Goal: Task Accomplishment & Management: Use online tool/utility

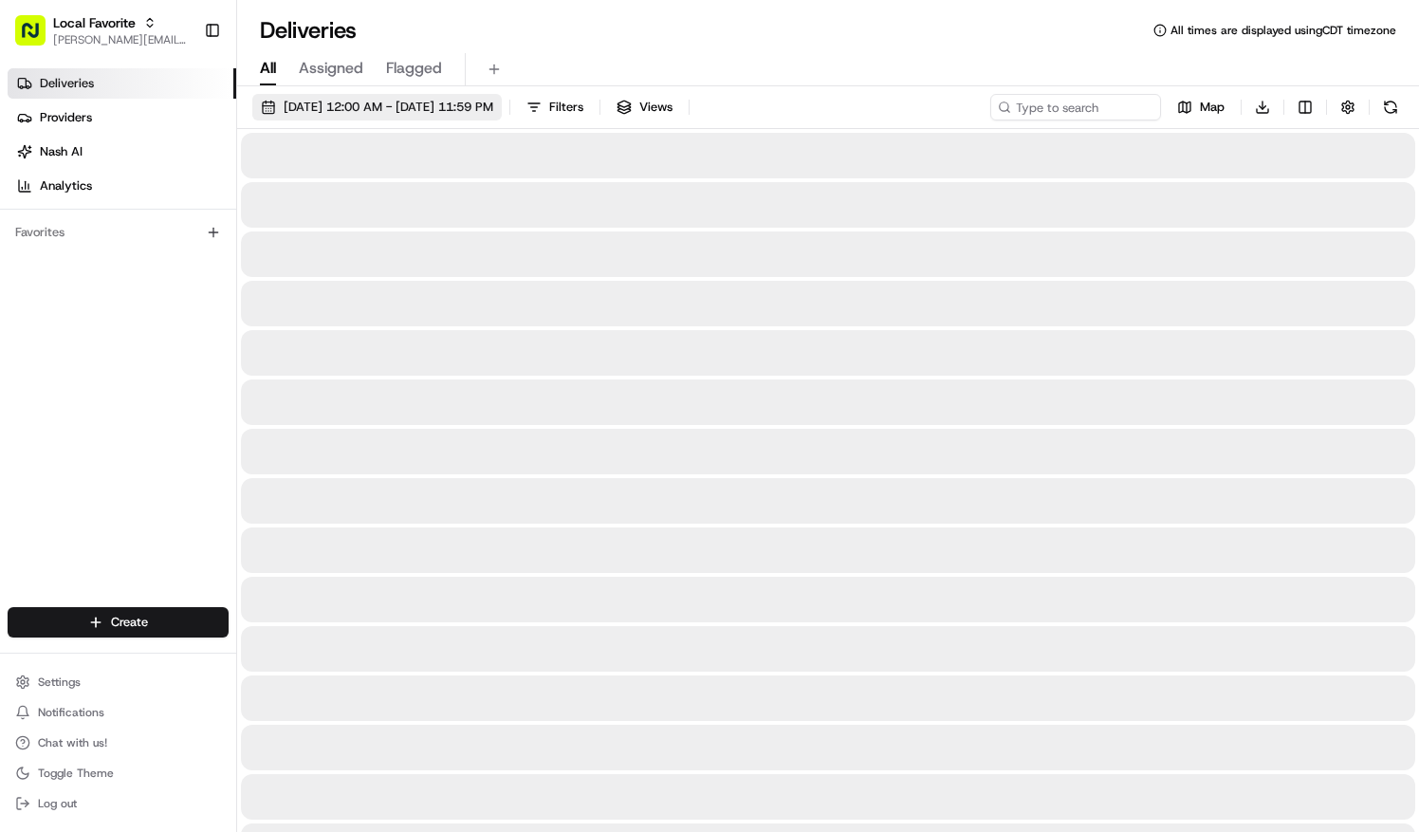
click at [309, 103] on span "[DATE] 12:00 AM - [DATE] 11:59 PM" at bounding box center [389, 107] width 210 height 17
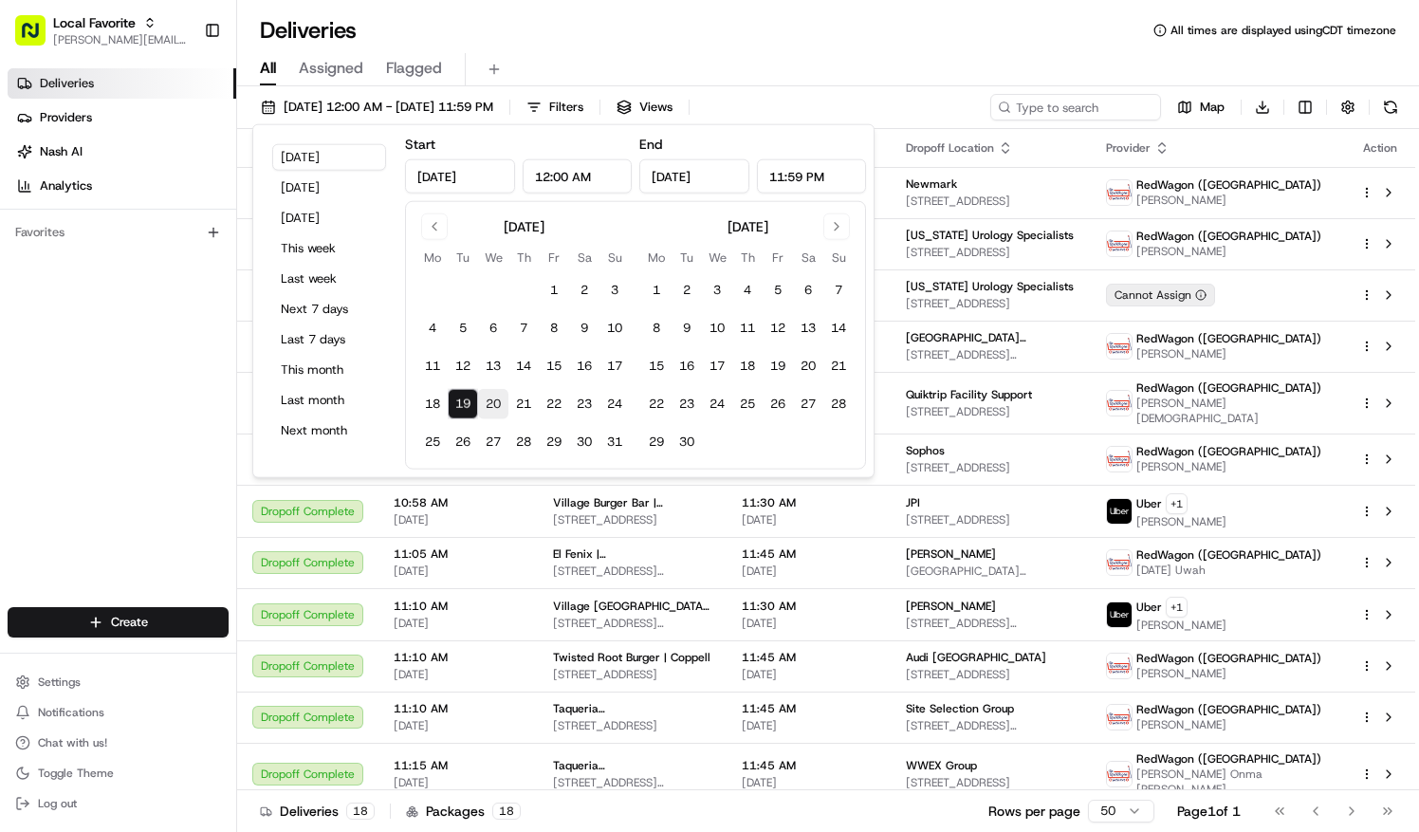
click at [486, 403] on button "20" at bounding box center [493, 404] width 30 height 30
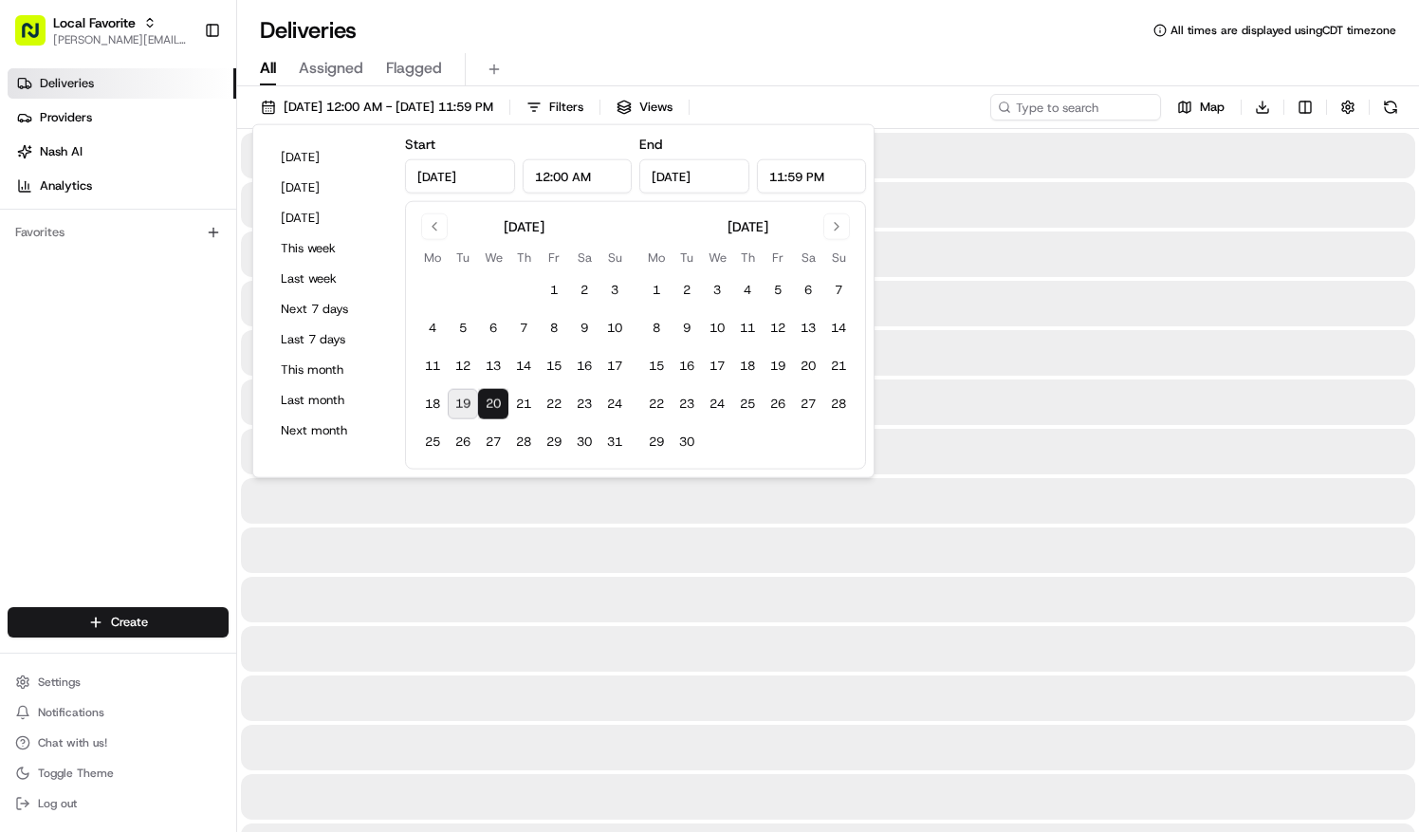
type input "[DATE]"
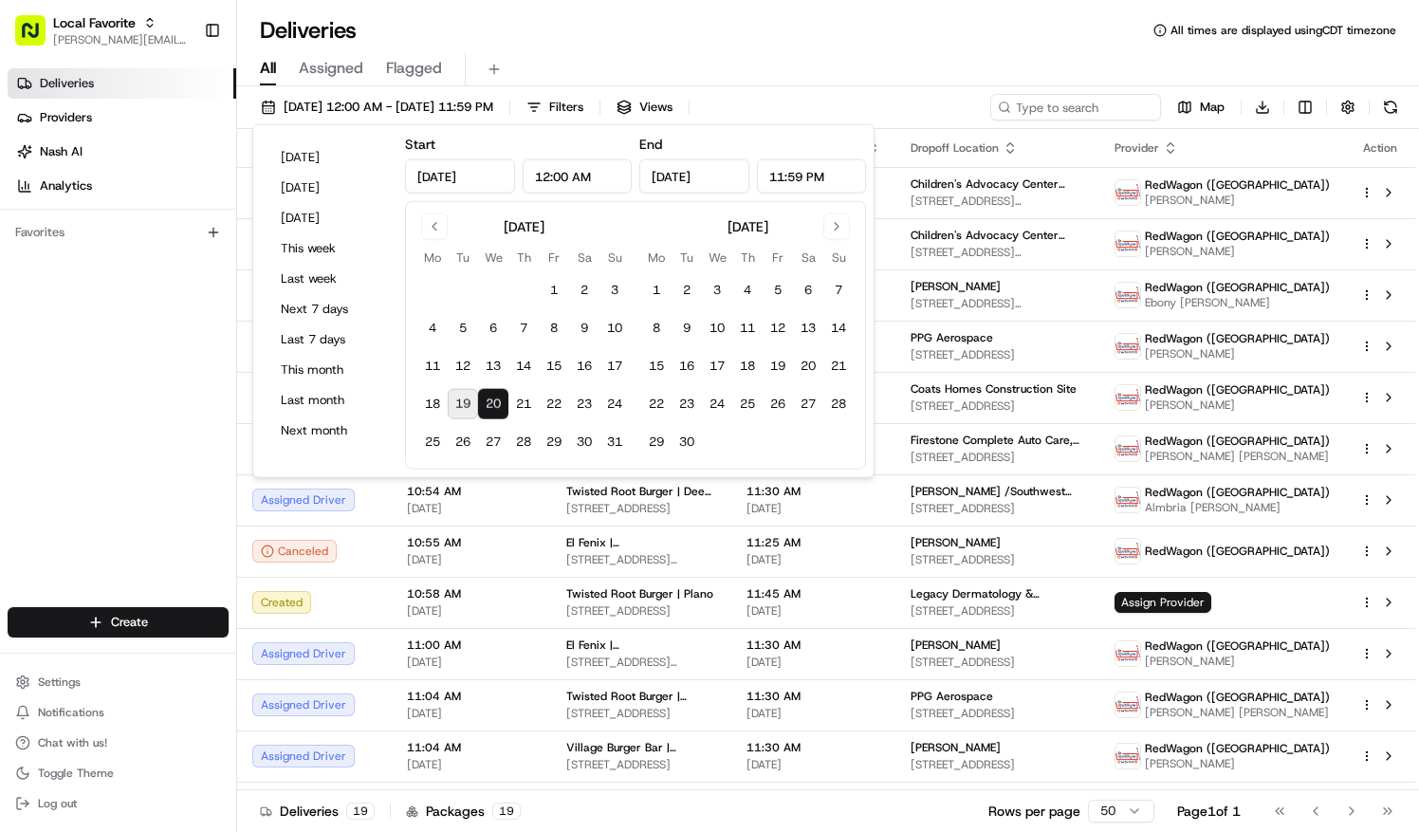
click at [490, 402] on button "20" at bounding box center [493, 404] width 30 height 30
click at [626, 30] on div "Deliveries All times are displayed using CDT timezone" at bounding box center [828, 30] width 1182 height 30
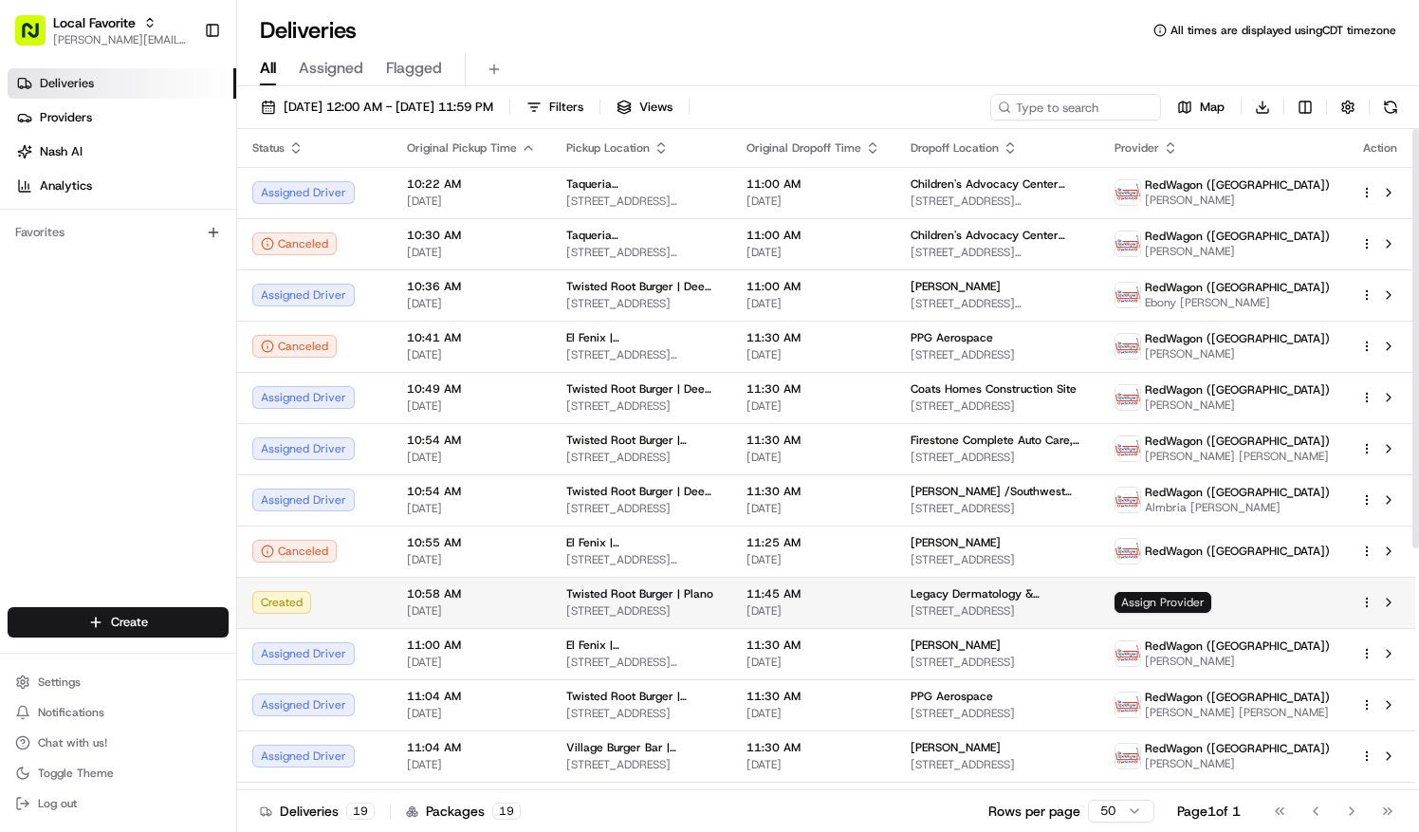
click at [1211, 613] on span "Assign Provider" at bounding box center [1162, 602] width 97 height 21
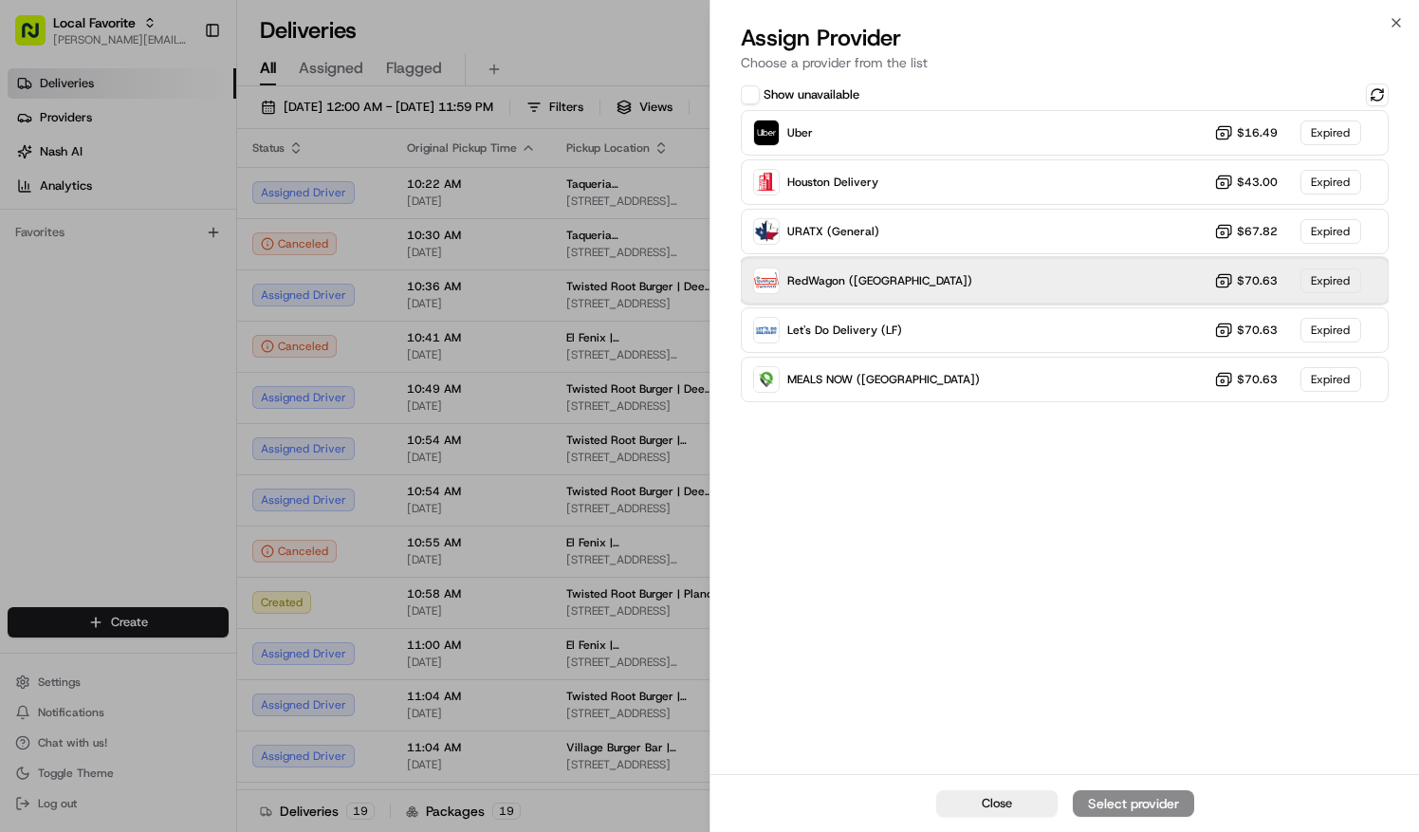
click at [1112, 277] on div "RedWagon (Dallas) $70.63 Expired" at bounding box center [1065, 281] width 648 height 46
click at [1043, 273] on div "RedWagon (Dallas) $70.63 Expired" at bounding box center [1065, 281] width 648 height 46
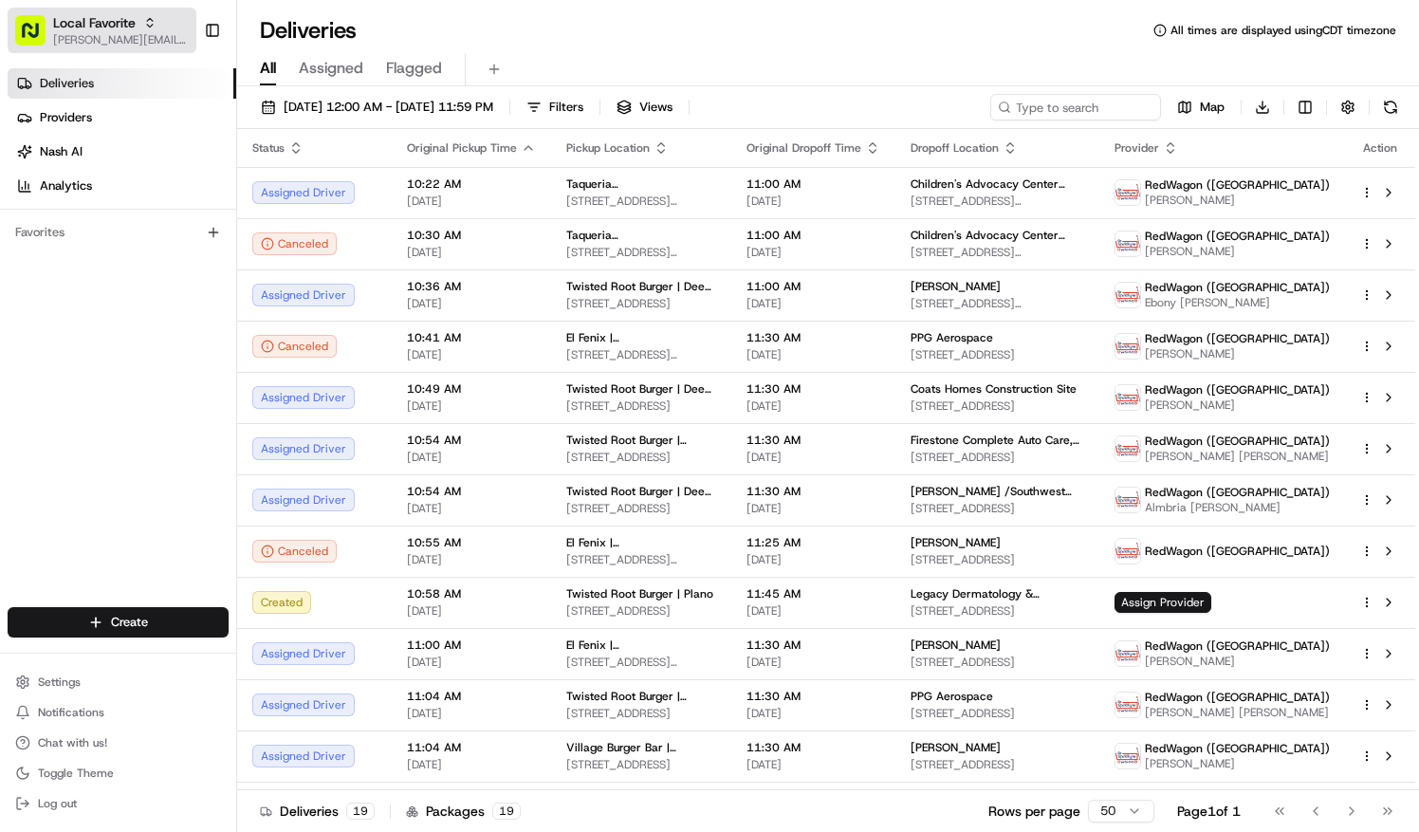
click at [155, 30] on div "Local Favorite" at bounding box center [121, 22] width 136 height 19
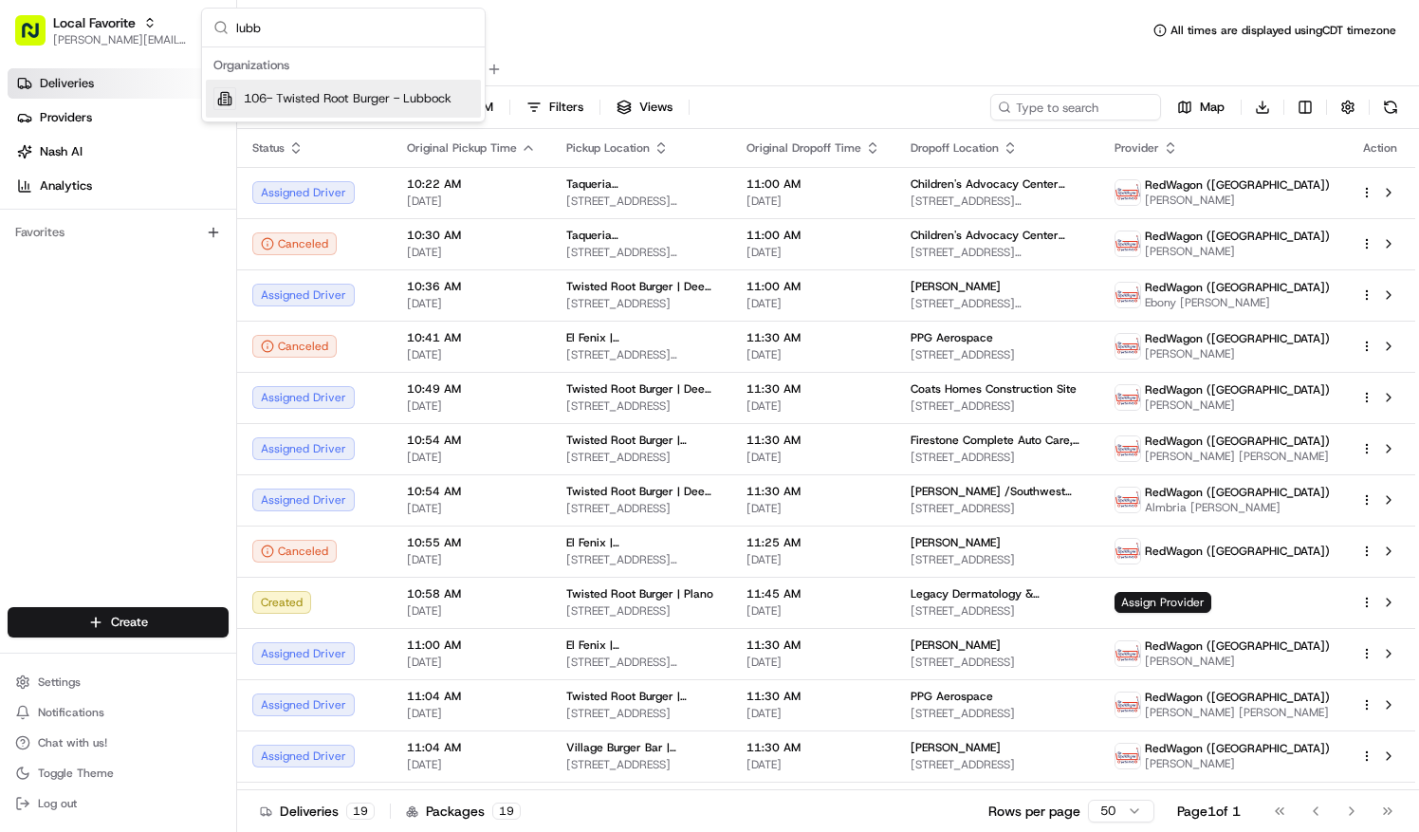
type input "lubb"
click at [319, 91] on span "106- Twisted Root Burger - Lubbock" at bounding box center [348, 98] width 208 height 17
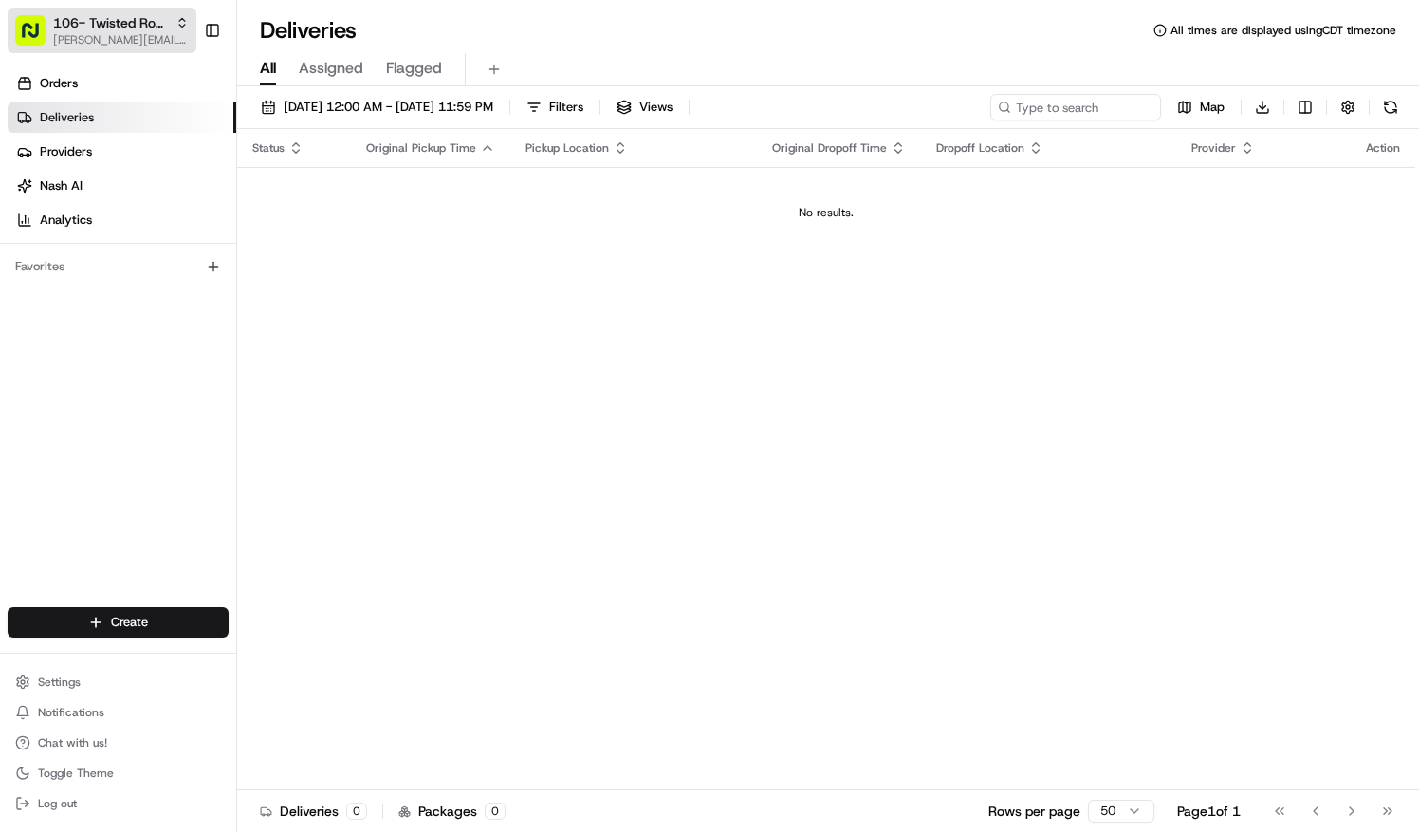
click at [163, 18] on span "106- Twisted Root Burger - Lubbock" at bounding box center [110, 22] width 115 height 19
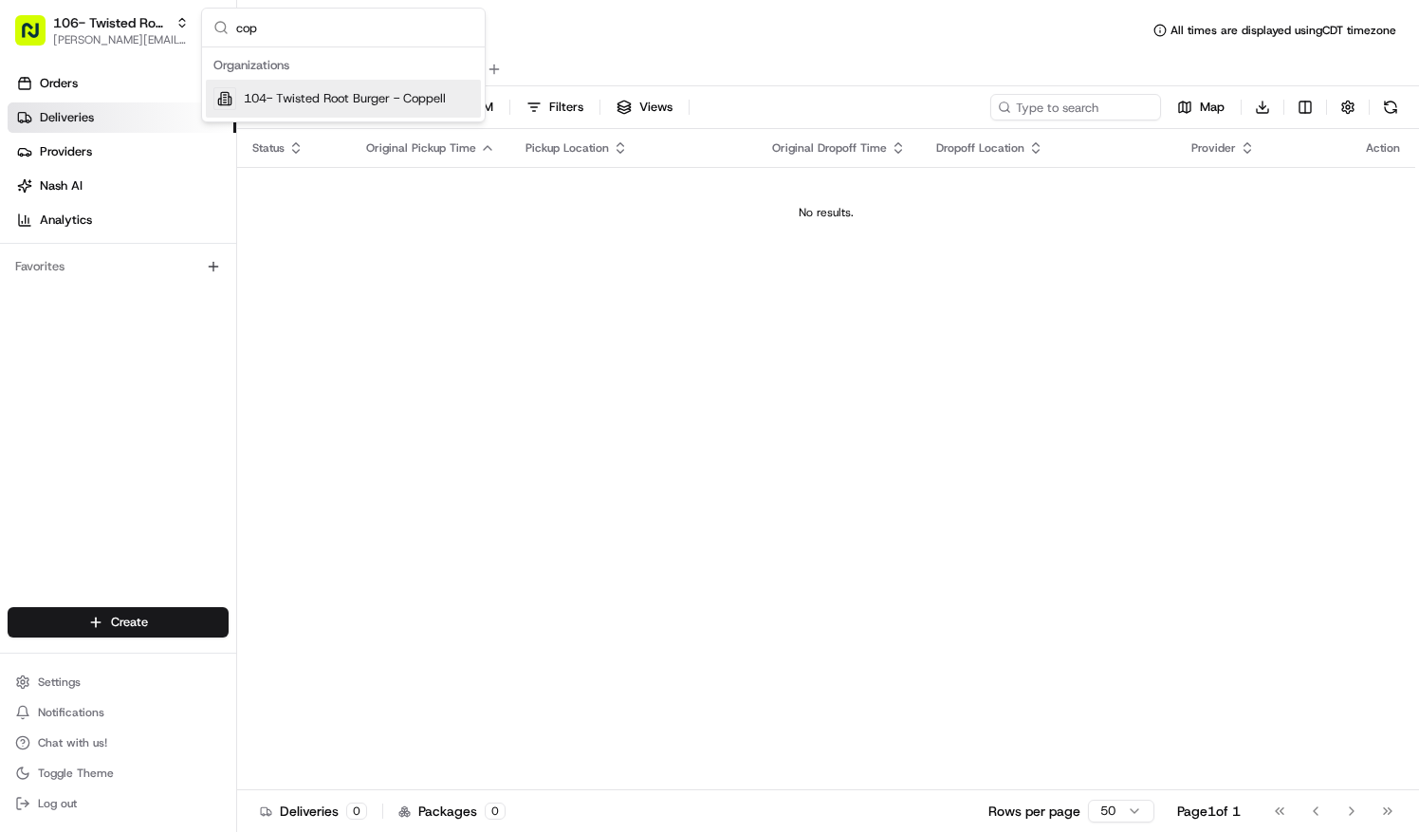
type input "copp"
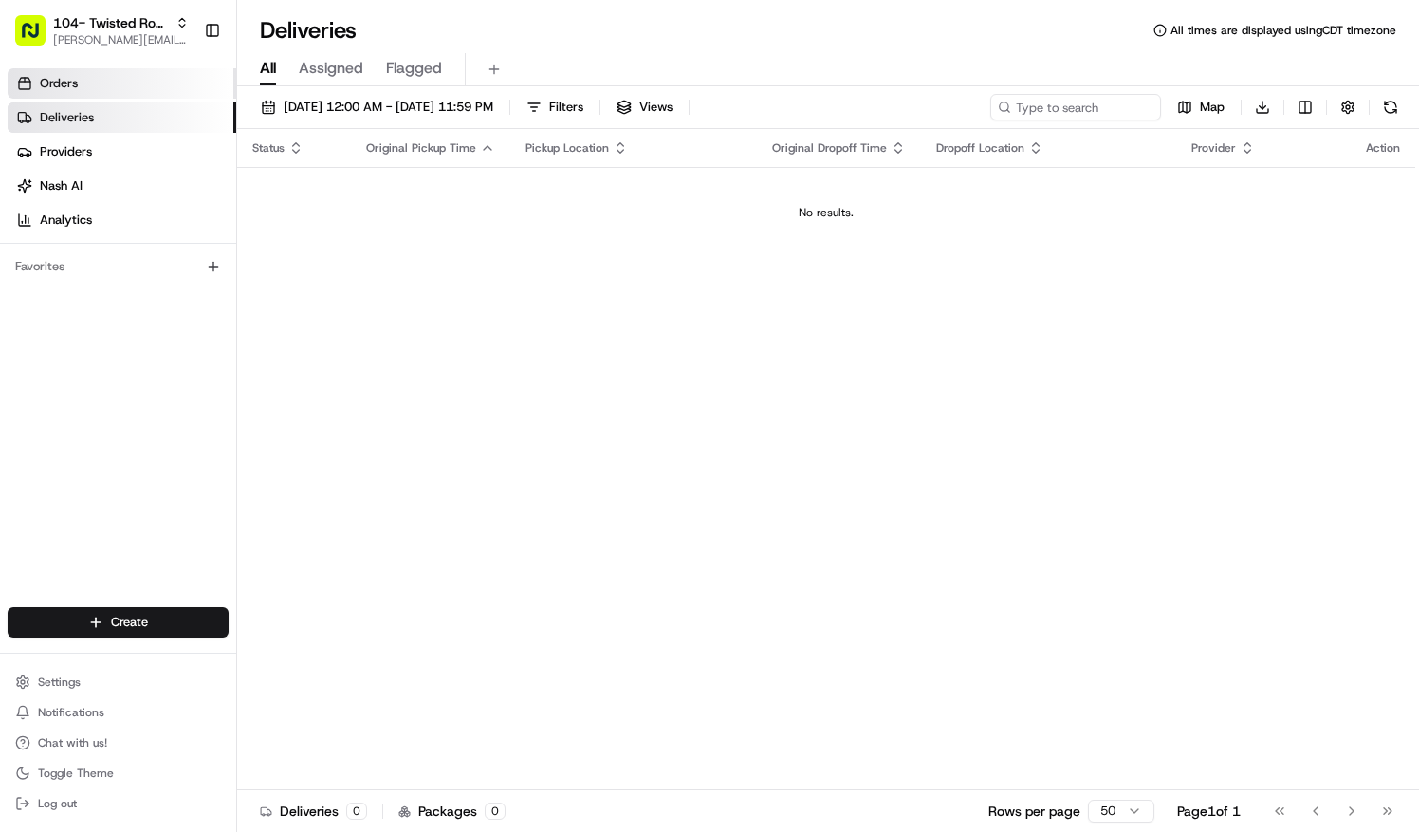
click at [97, 82] on link "Orders" at bounding box center [122, 83] width 229 height 30
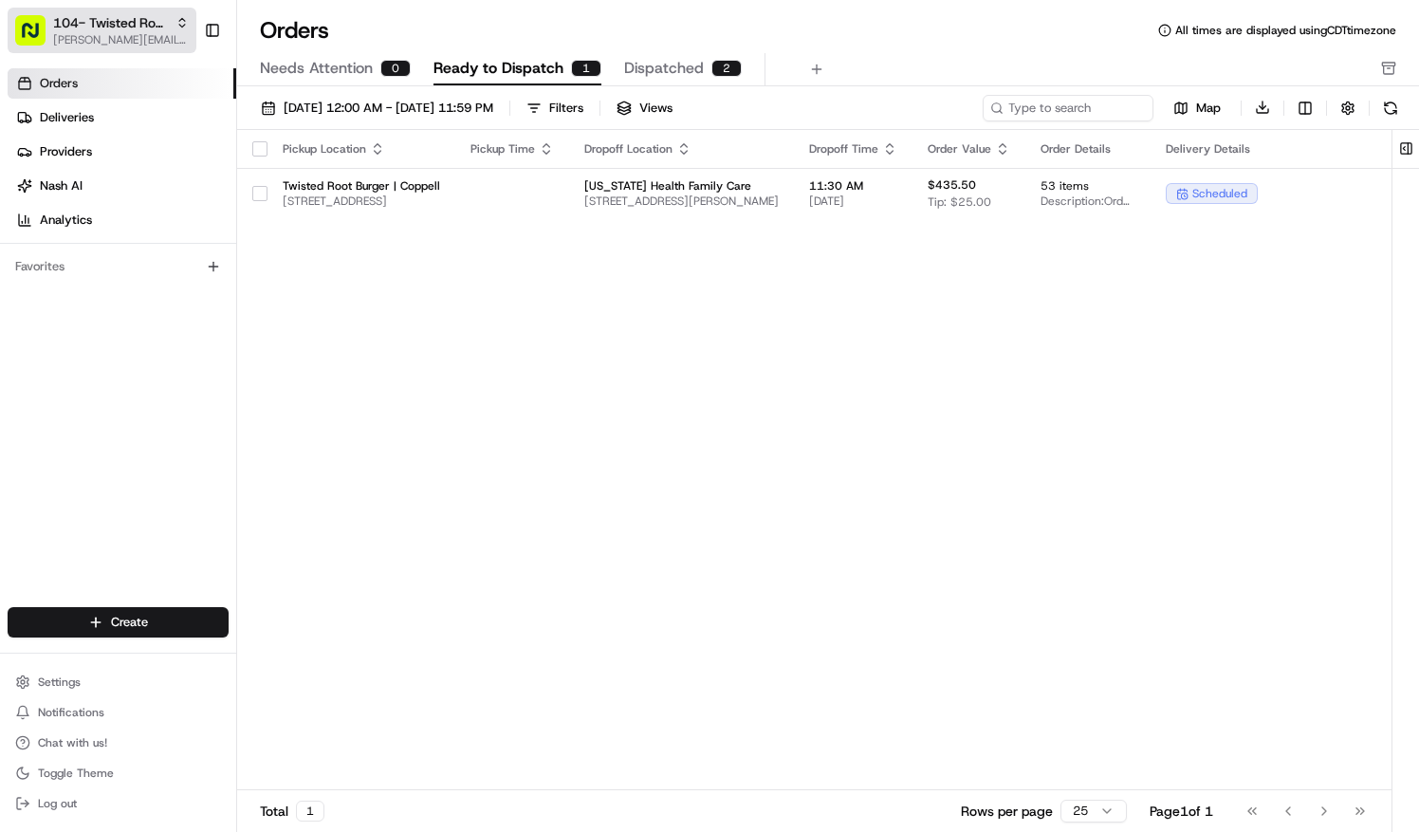
click at [122, 28] on span "104- Twisted Root Burger - Coppell" at bounding box center [110, 22] width 115 height 19
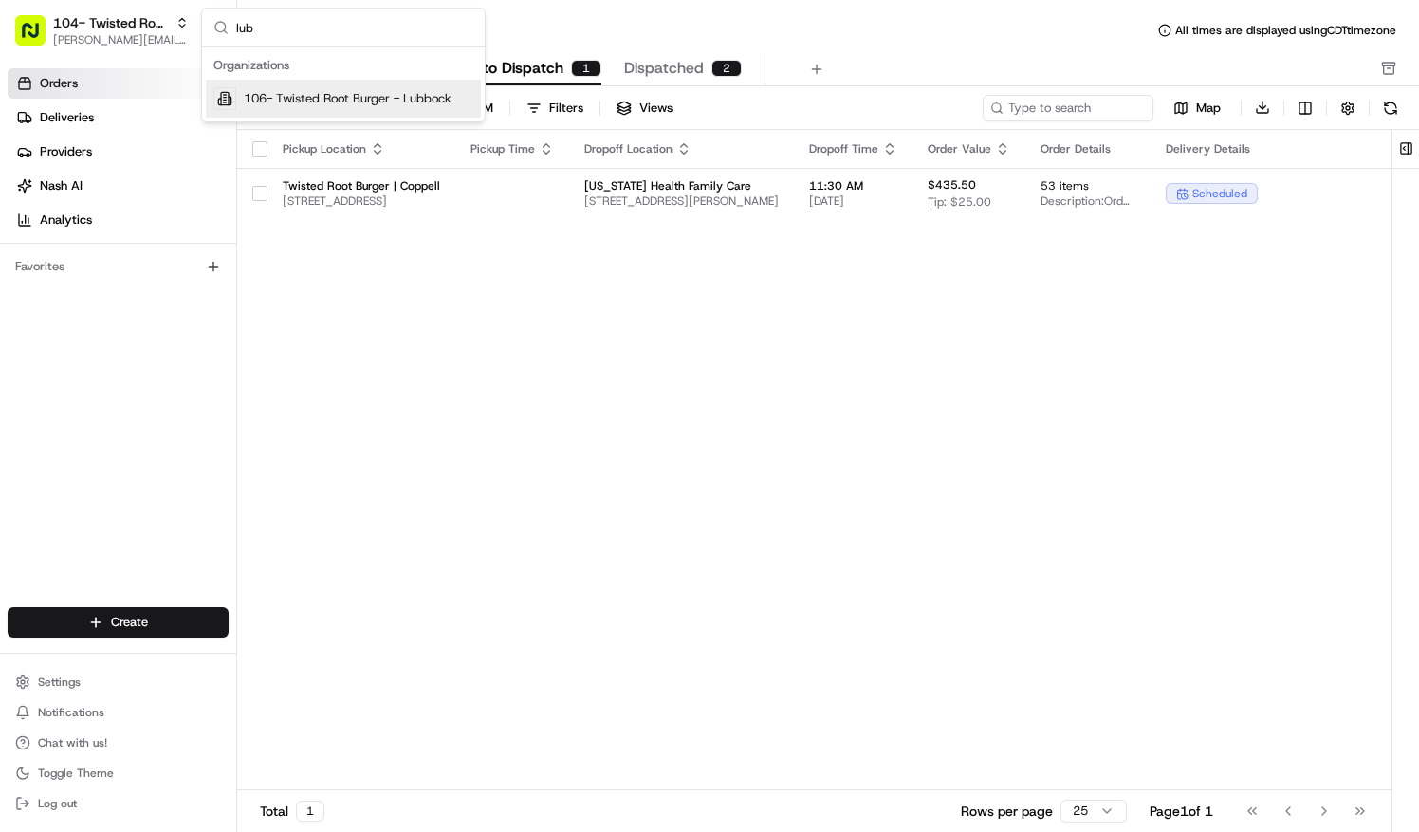
type input "lubb"
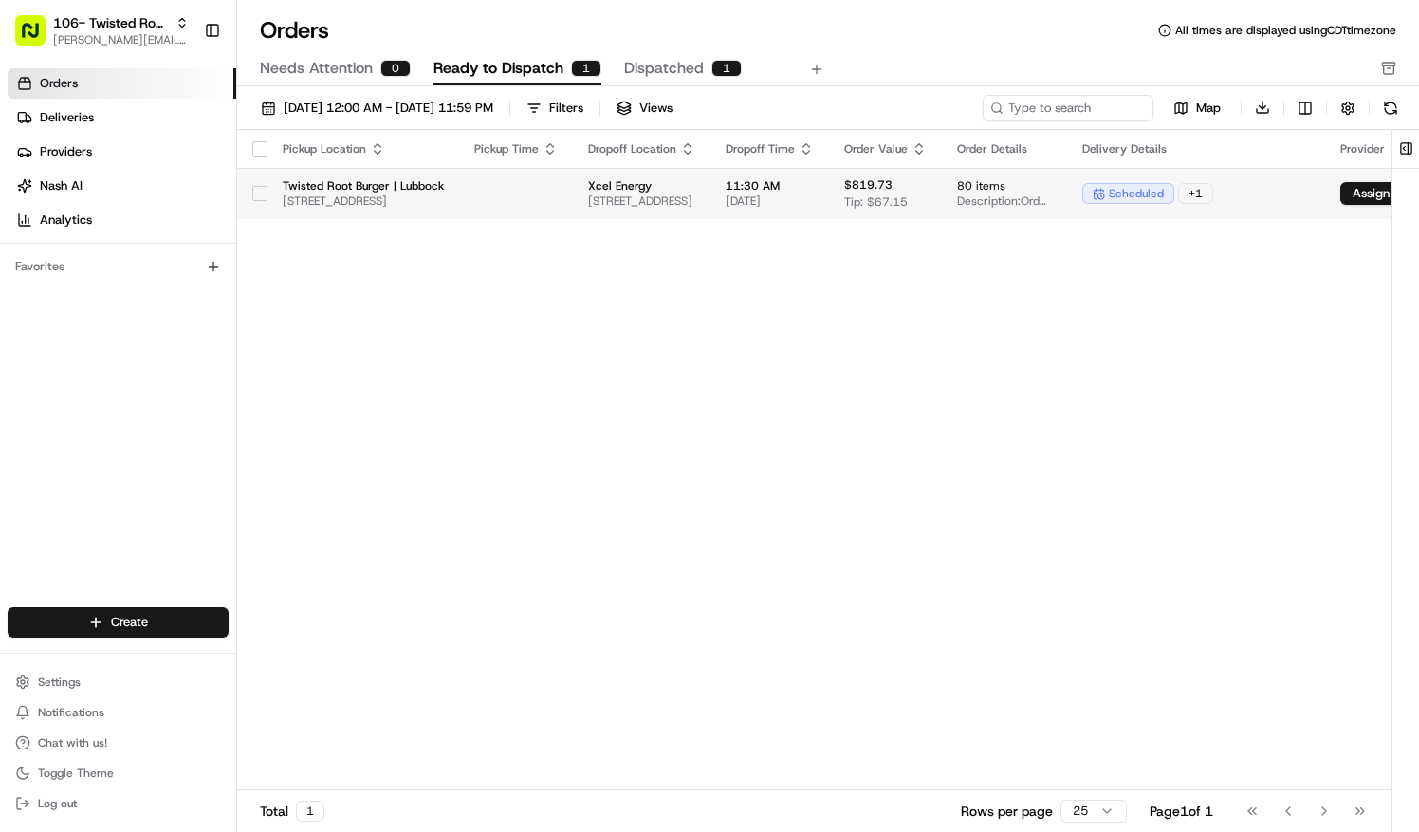
click at [444, 194] on span "116 W Loop 289 Acc Rd, Lubbock, TX 79416, USA" at bounding box center [363, 200] width 161 height 15
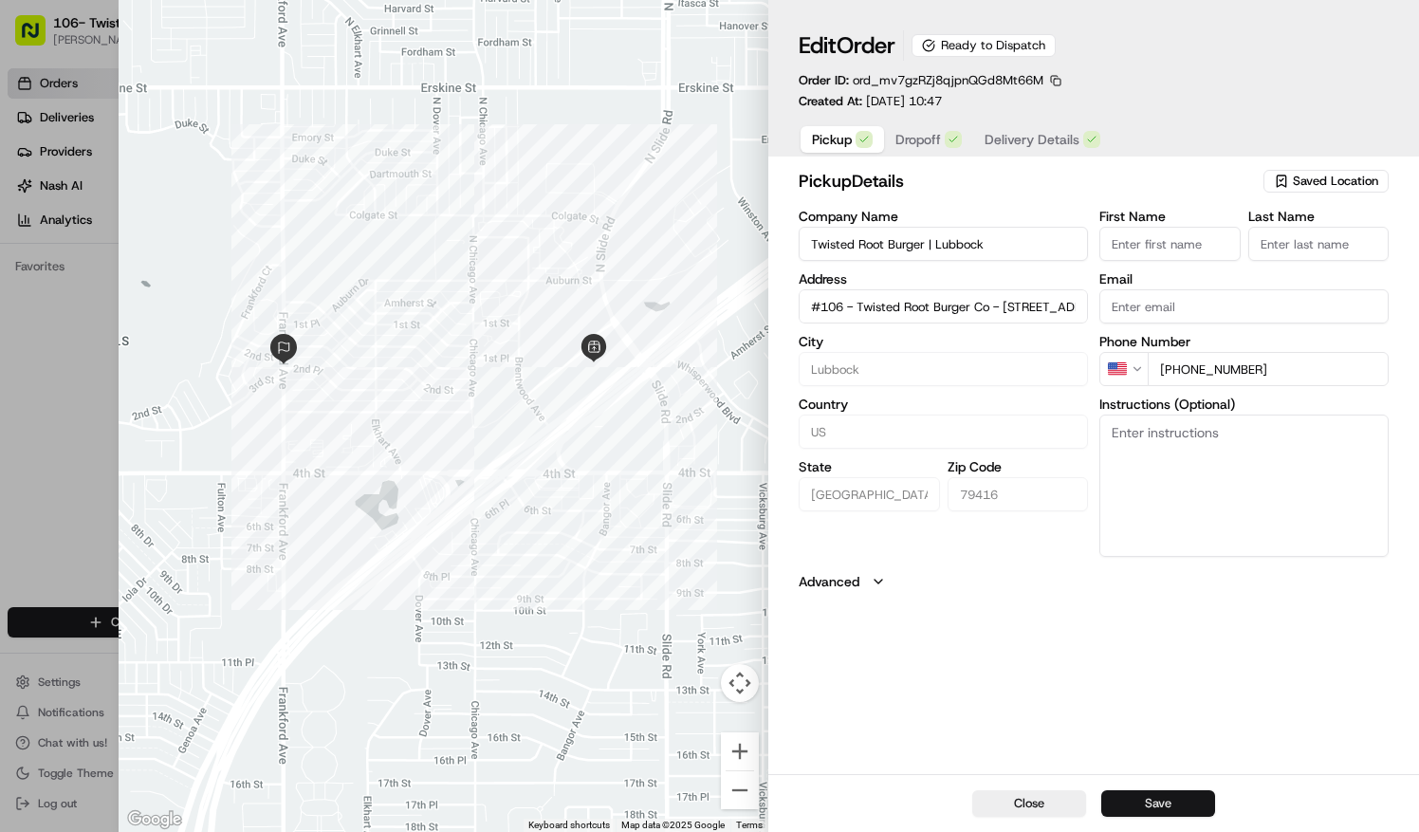
click at [1174, 799] on button "Save" at bounding box center [1158, 803] width 114 height 27
type input "#106 - Twisted Root Burger Co - 116 W Loop 289Lubbock, TX 79416"
type input "+1"
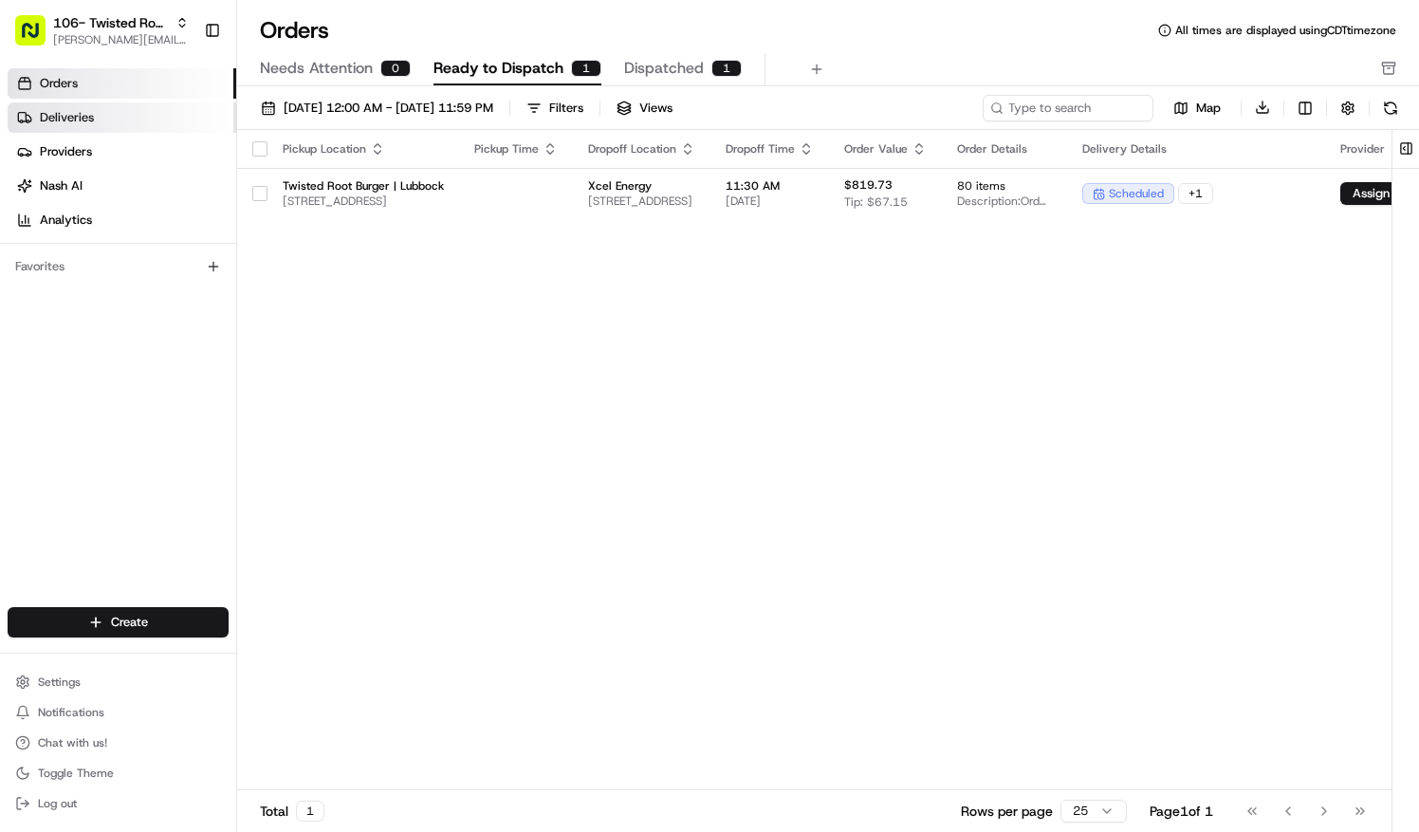
click at [118, 109] on link "Deliveries" at bounding box center [122, 117] width 229 height 30
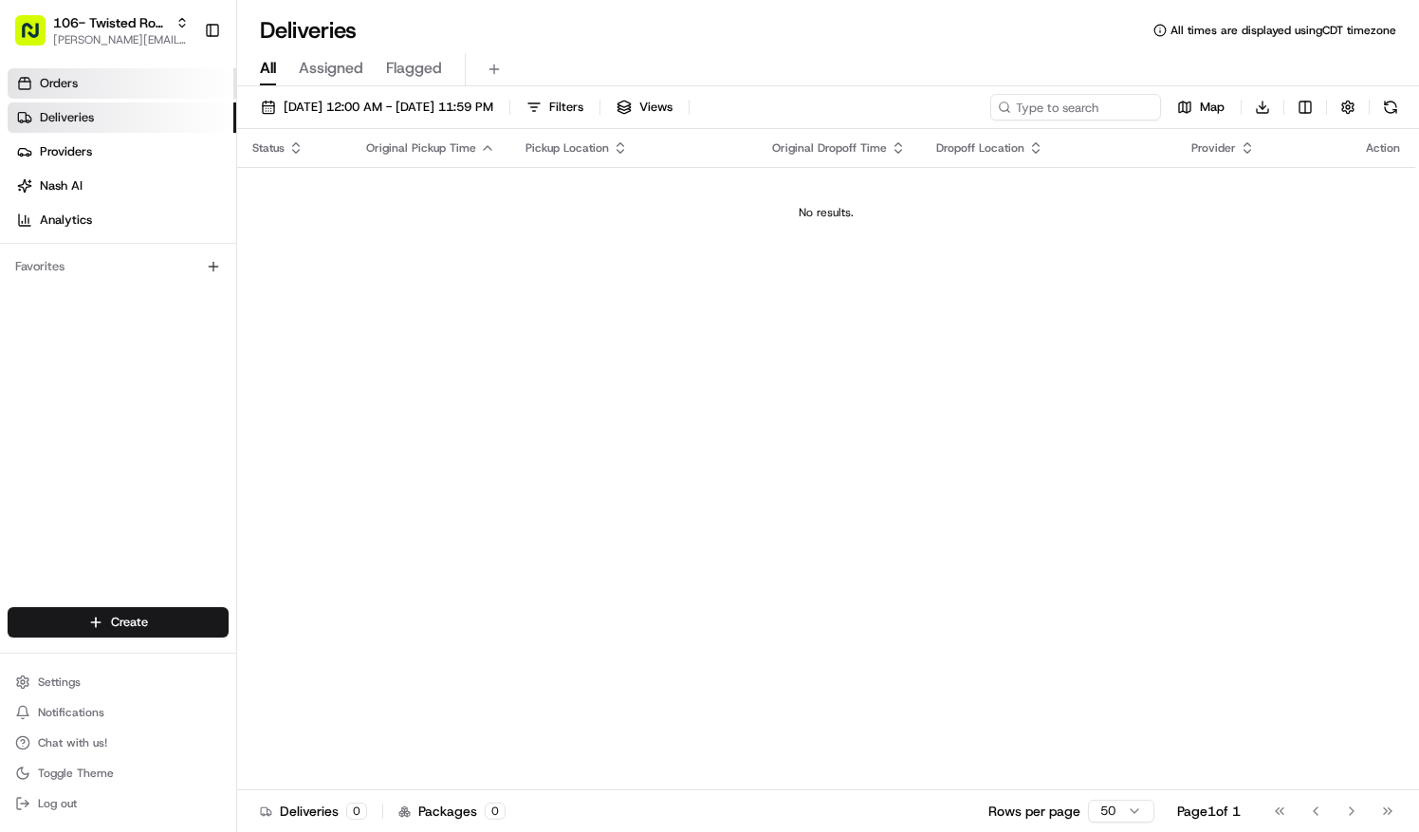
click at [73, 85] on span "Orders" at bounding box center [59, 83] width 38 height 17
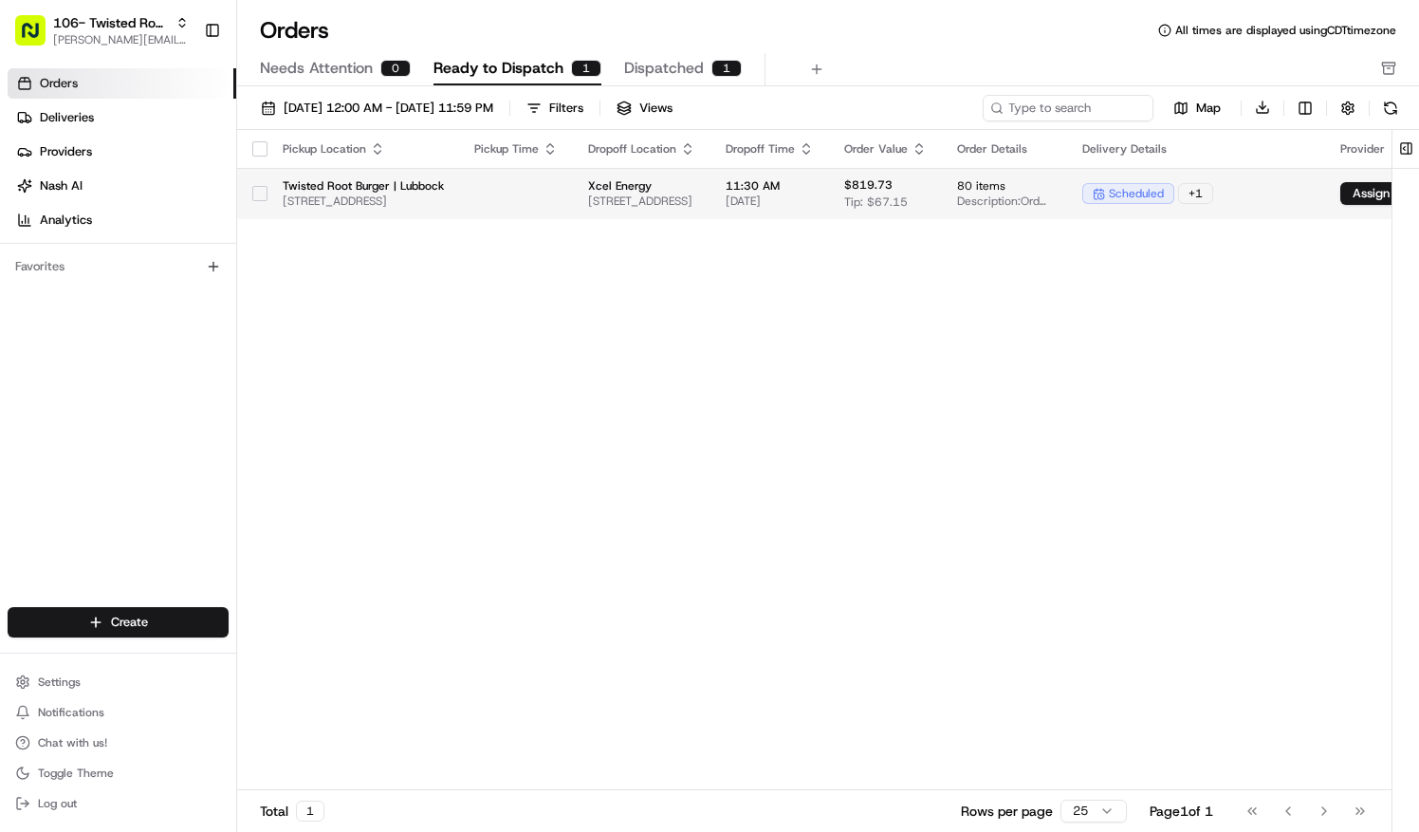
click at [406, 193] on span "116 W Loop 289 Acc Rd, Lubbock, TX 79416, USA" at bounding box center [363, 200] width 161 height 15
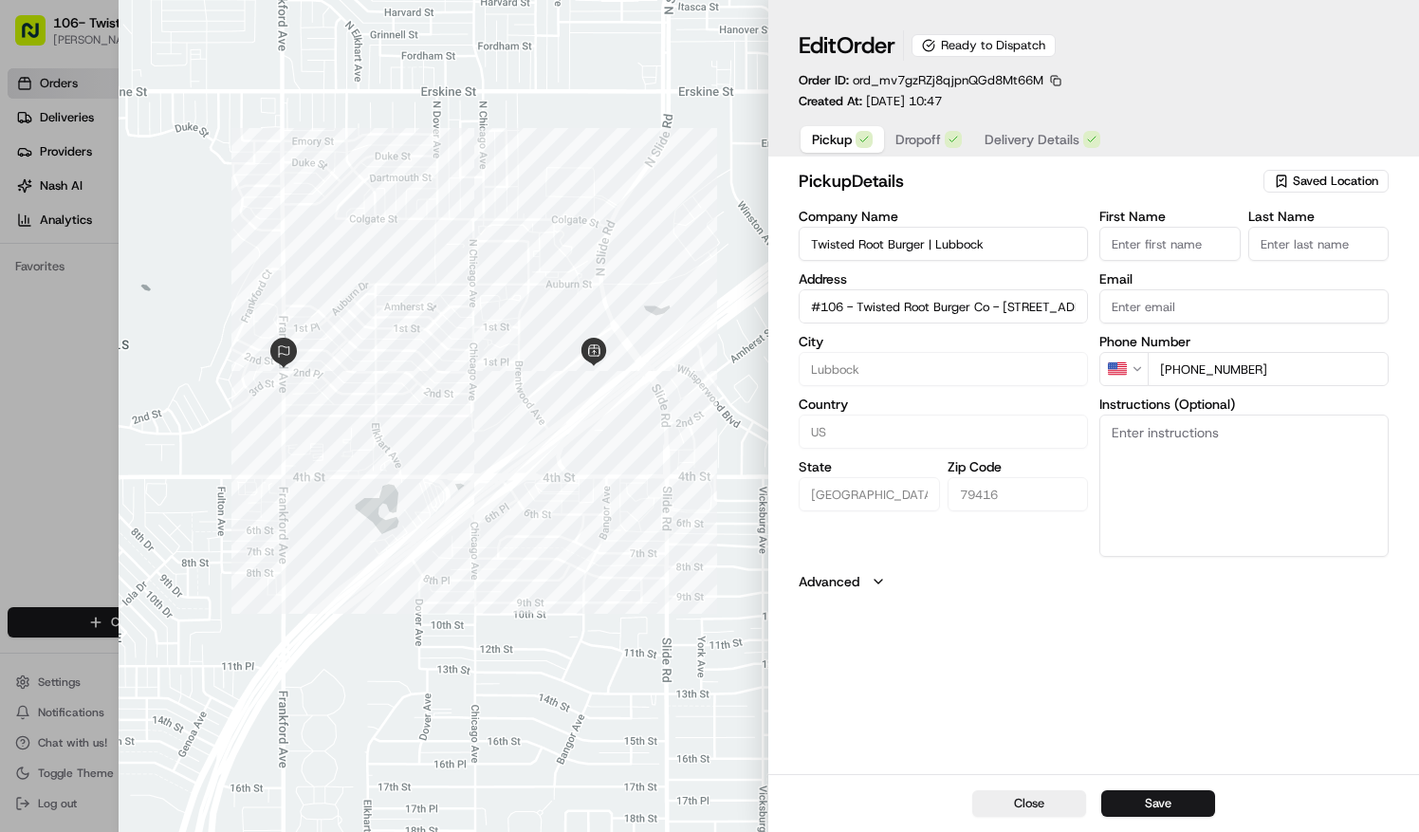
type input "#106 - Twisted Root Burger Co - 116 W Loop 289Lubbock, TX 79416"
click at [929, 136] on span "Dropoff" at bounding box center [918, 139] width 46 height 19
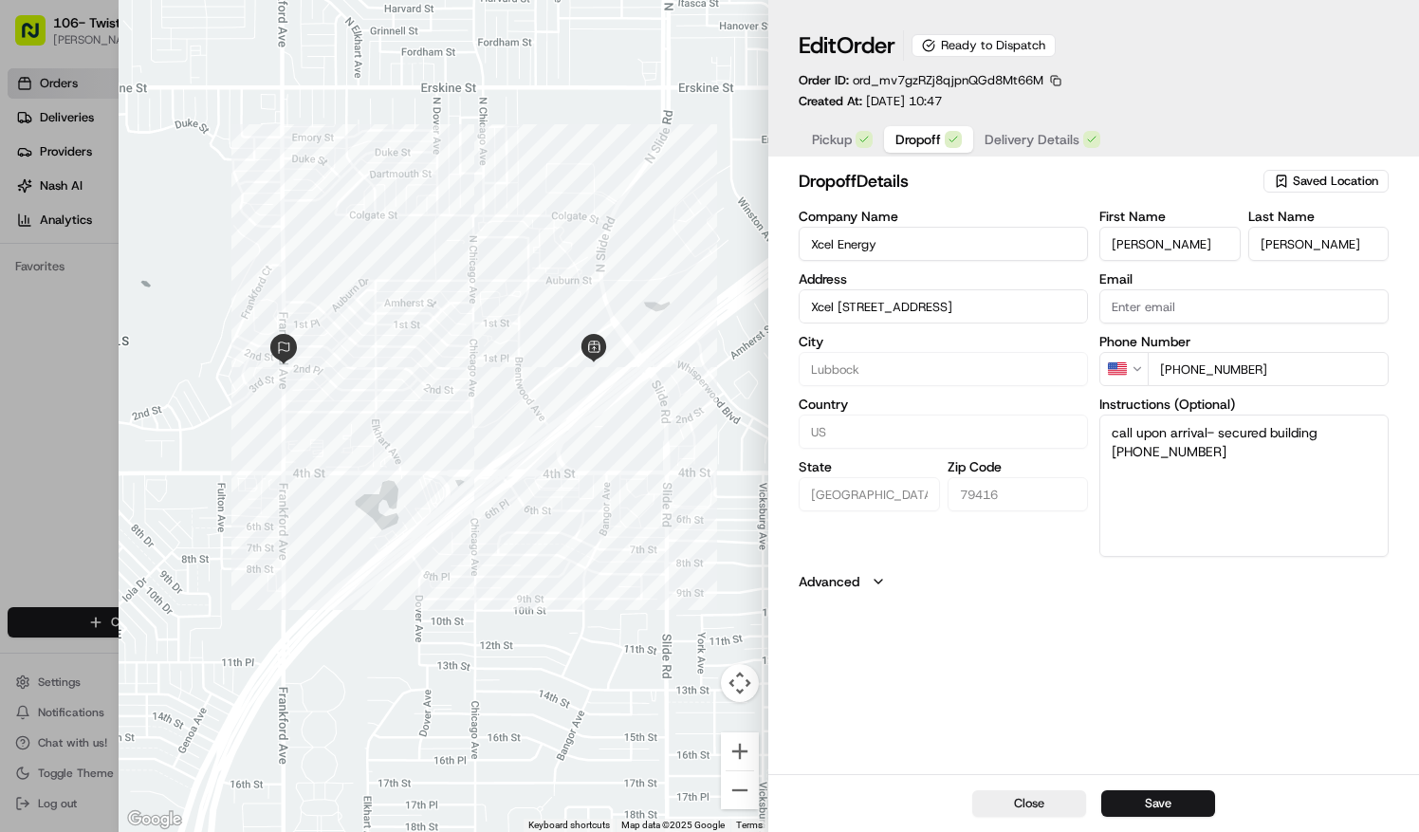
type input "Xcel Energy201 Frankford AveLubbock, TX 79407"
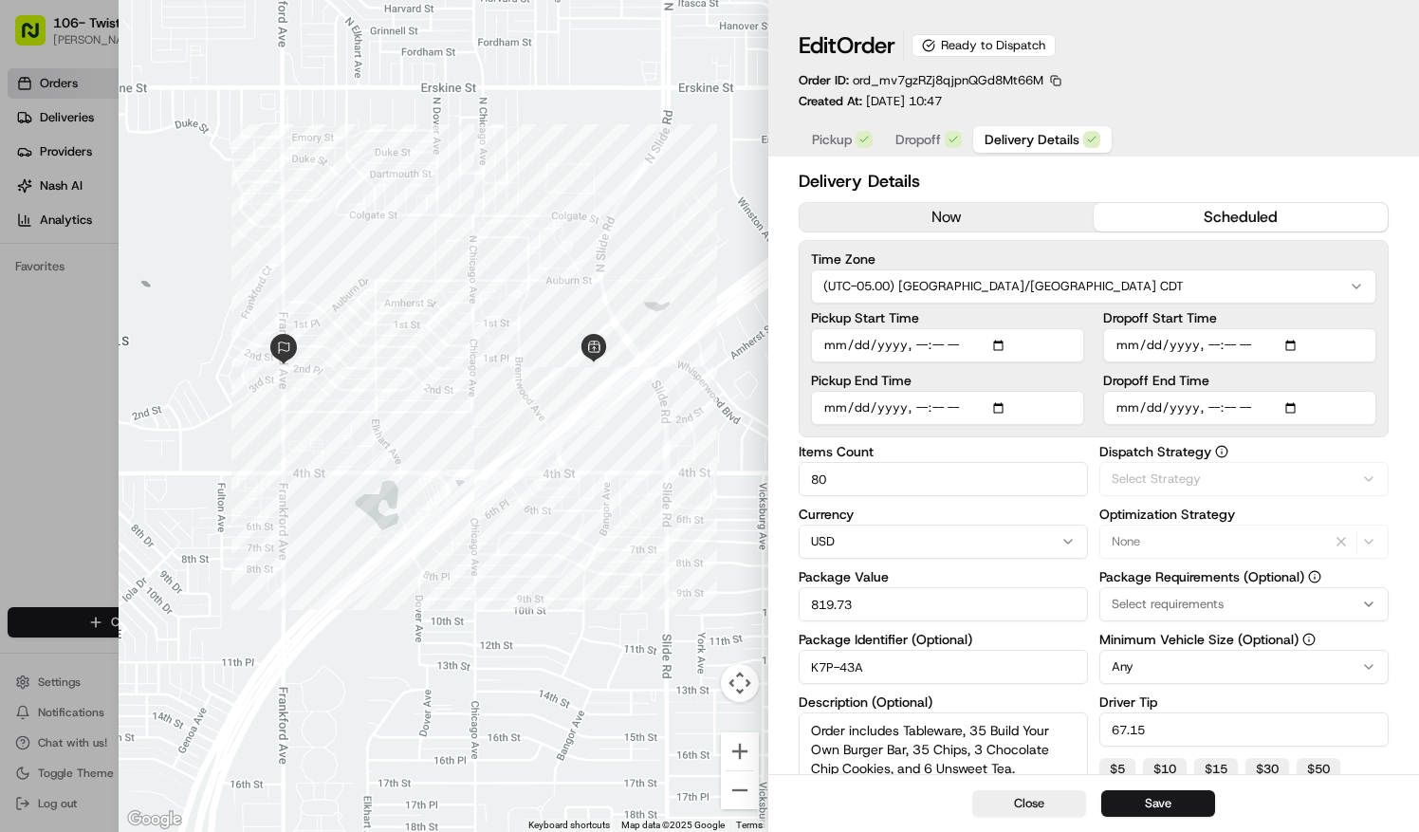
click at [1019, 136] on span "Delivery Details" at bounding box center [1031, 139] width 95 height 19
click at [916, 135] on span "Dropoff" at bounding box center [918, 139] width 46 height 19
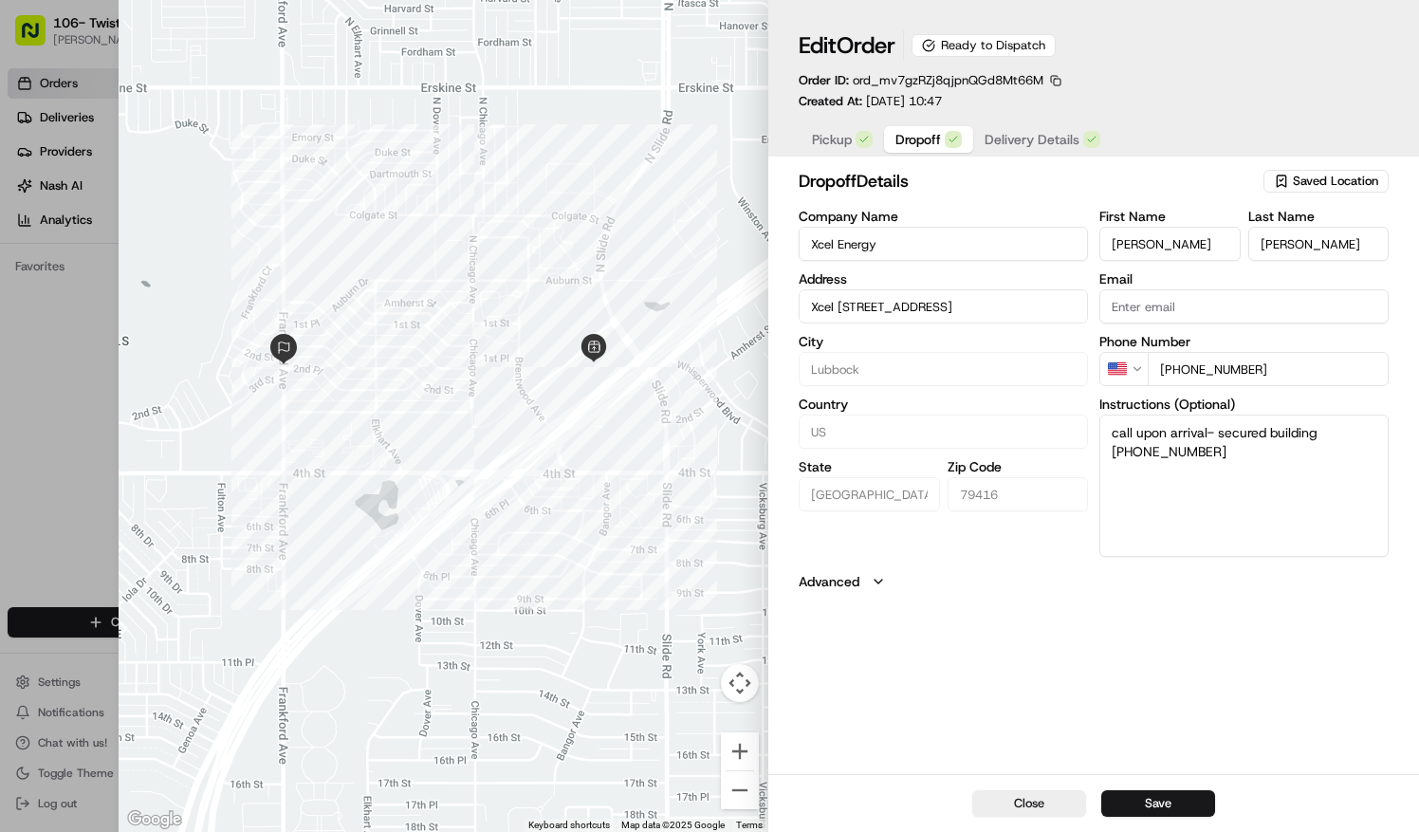
click at [1184, 796] on button "Save" at bounding box center [1158, 803] width 114 height 27
type input "Xcel Energy201 Frankford AveLubbock, TX 79407"
type input "+1"
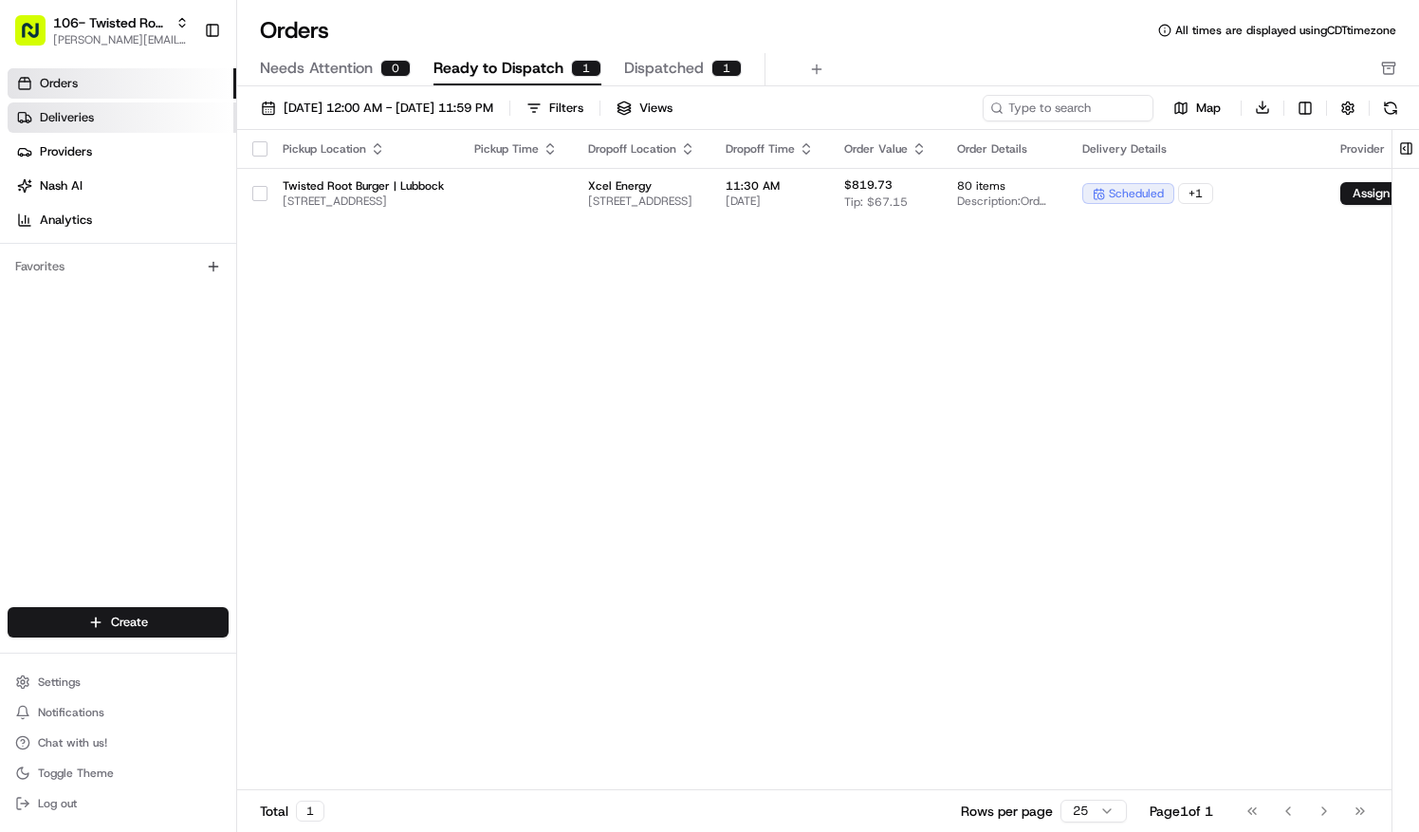
click at [117, 116] on link "Deliveries" at bounding box center [122, 117] width 229 height 30
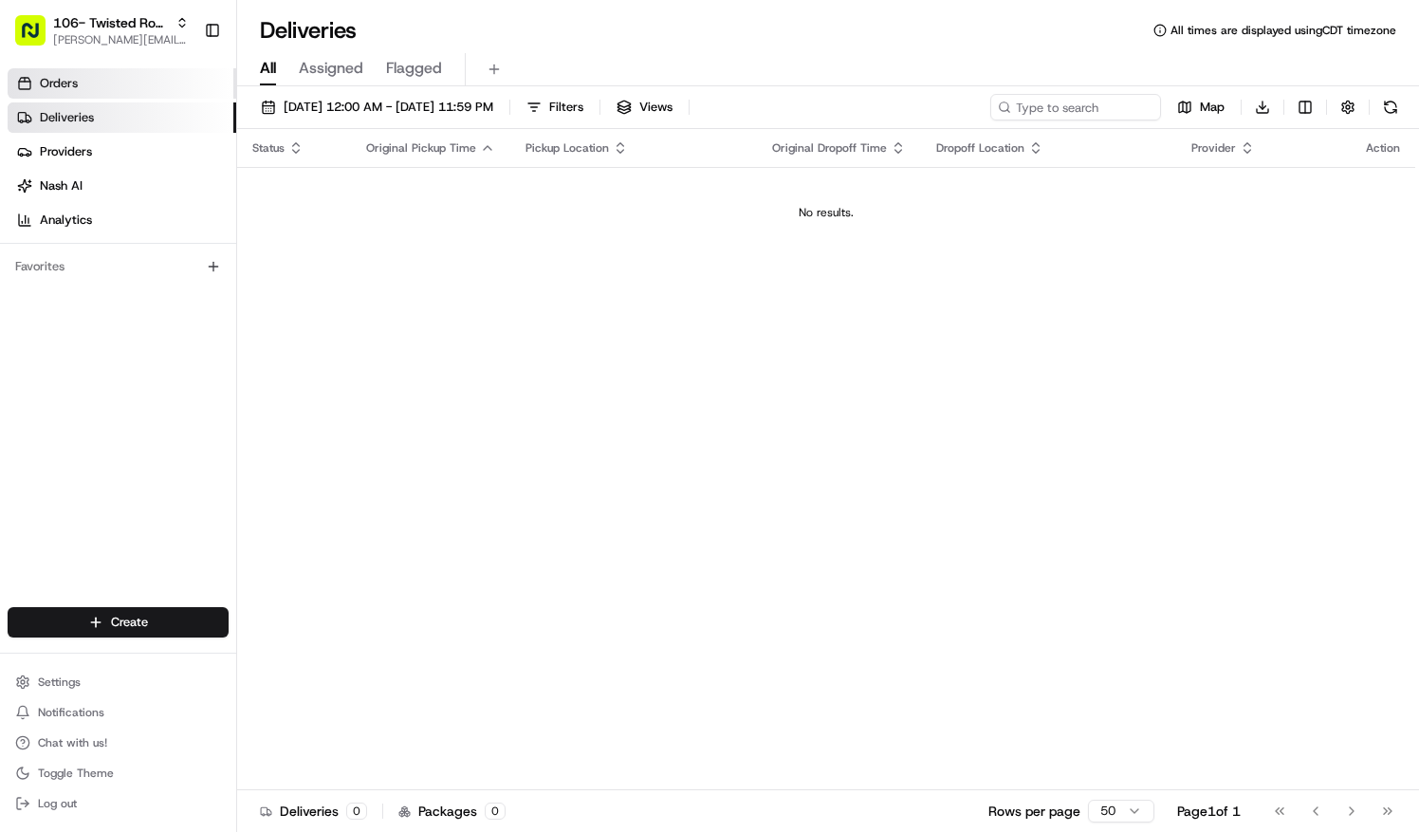
click at [101, 85] on link "Orders" at bounding box center [122, 83] width 229 height 30
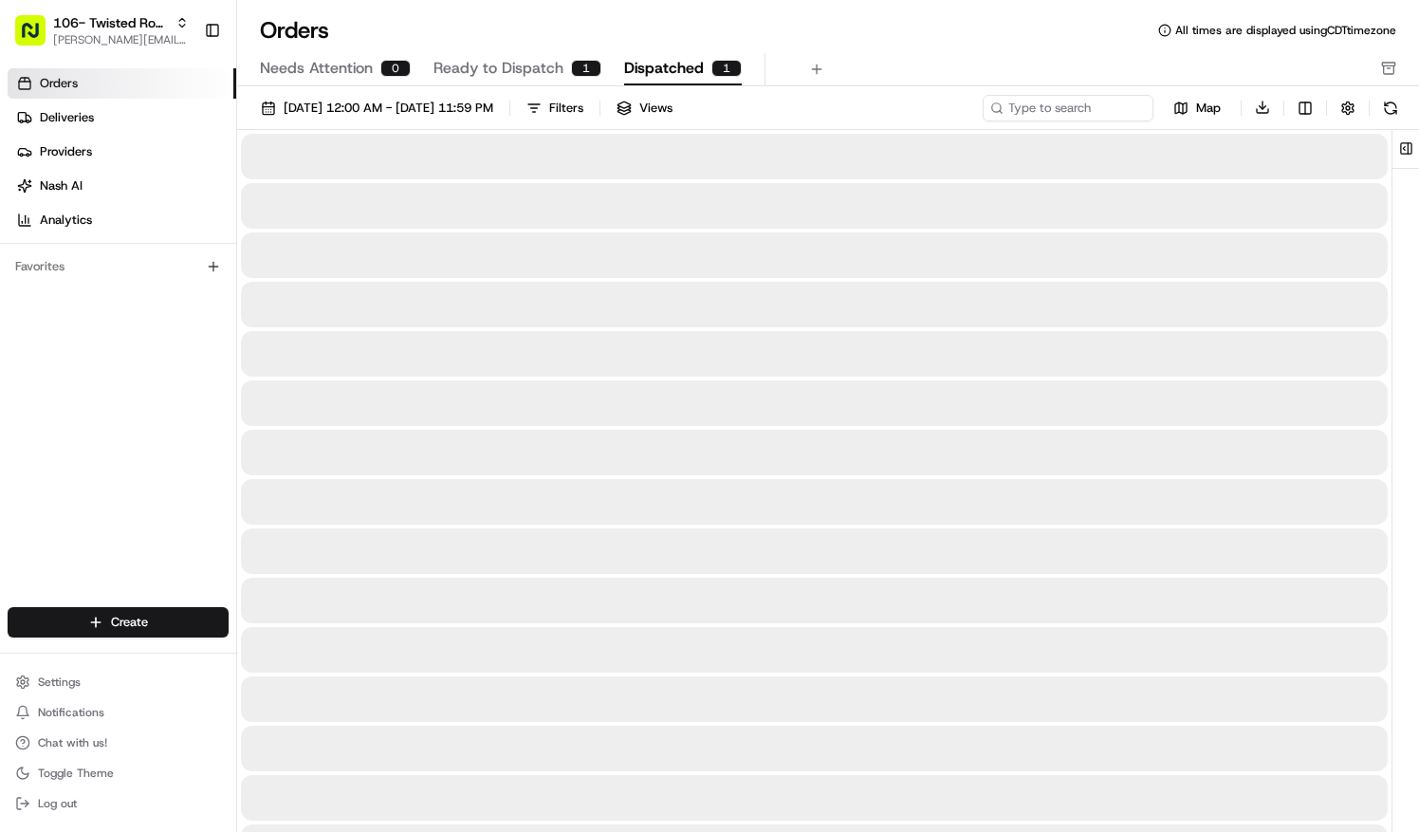
click at [649, 57] on span "Dispatched" at bounding box center [664, 68] width 80 height 23
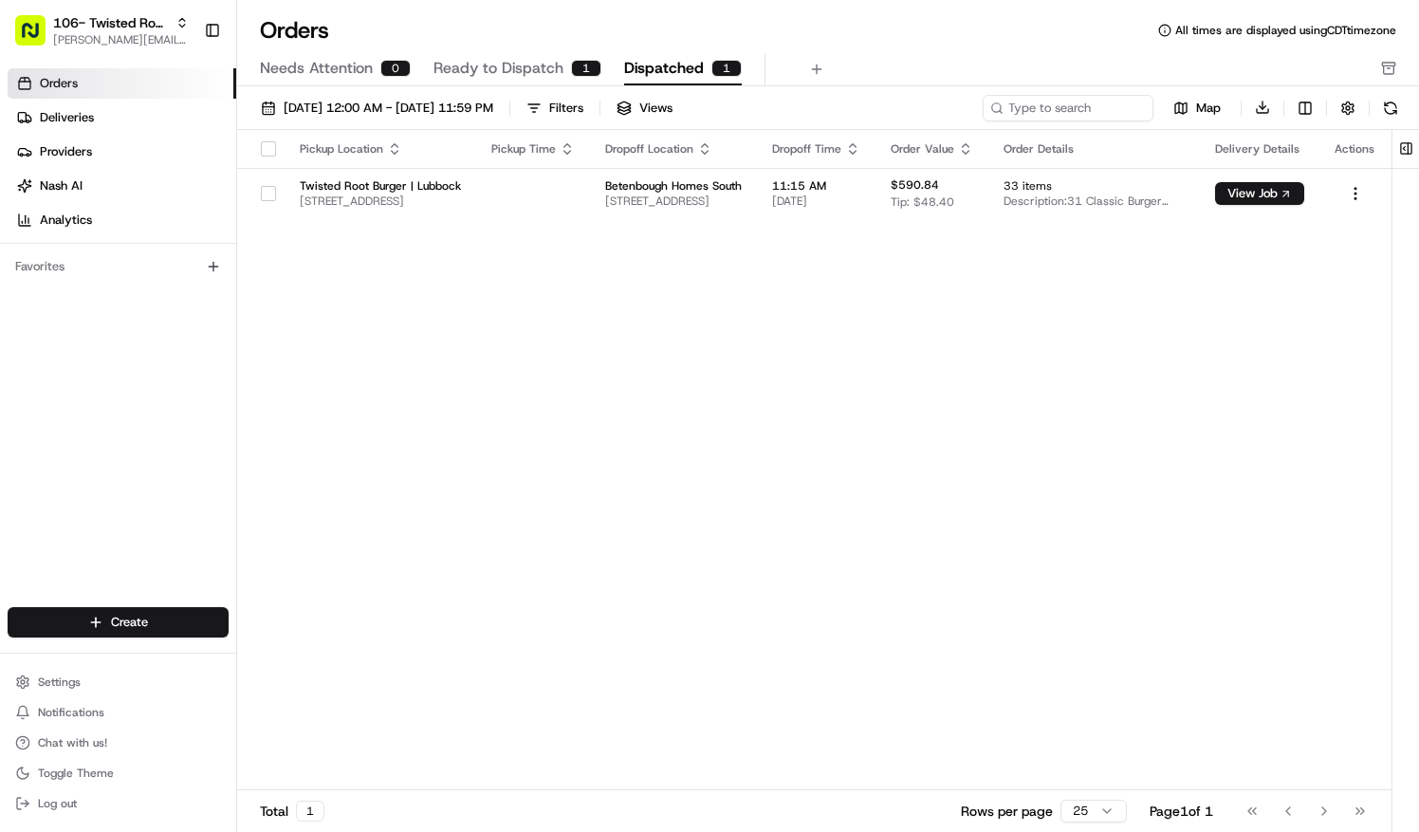
click at [334, 72] on span "Needs Attention" at bounding box center [316, 68] width 113 height 23
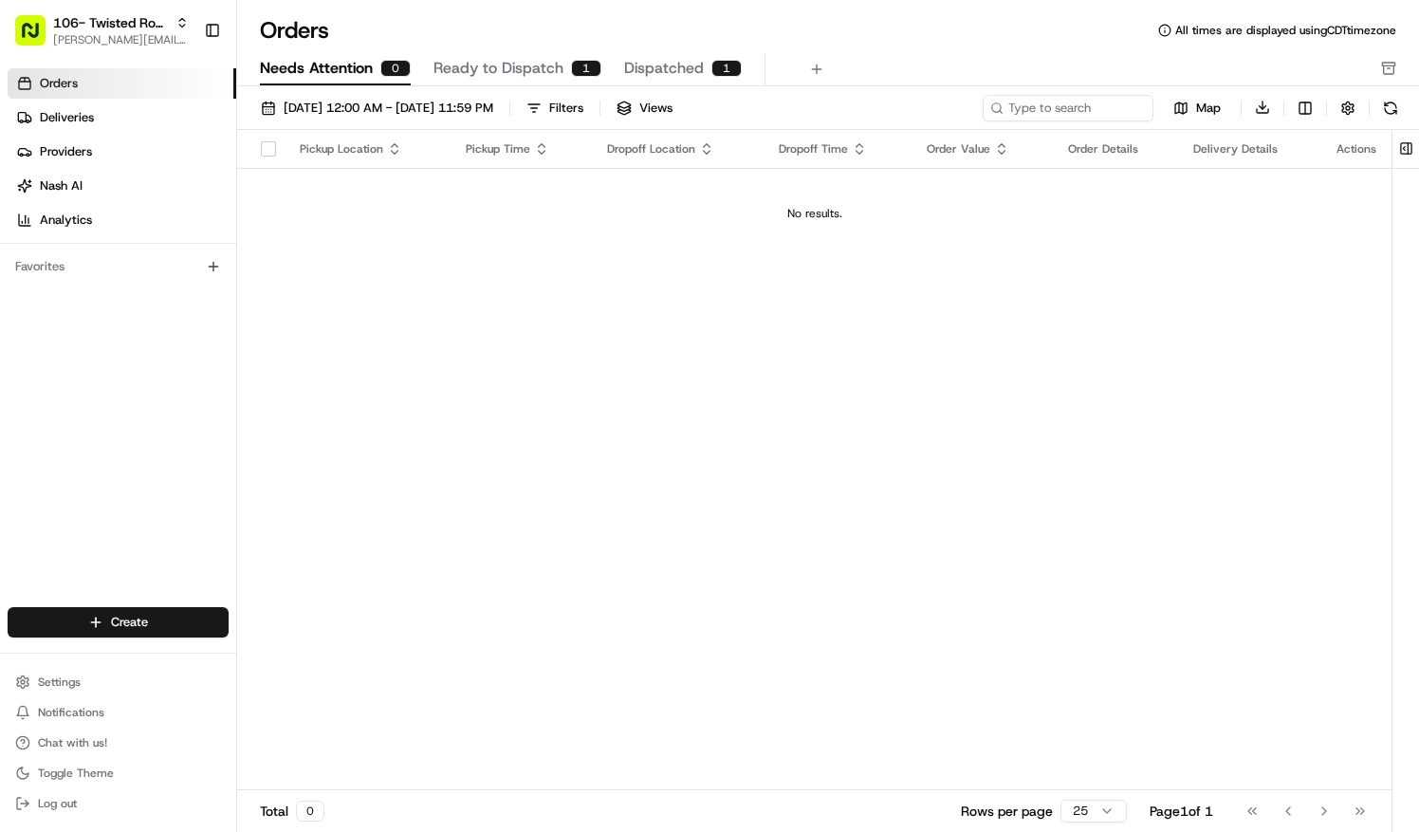
drag, startPoint x: 499, startPoint y: 63, endPoint x: 494, endPoint y: 75, distance: 13.2
click at [498, 68] on span "Ready to Dispatch" at bounding box center [498, 68] width 130 height 23
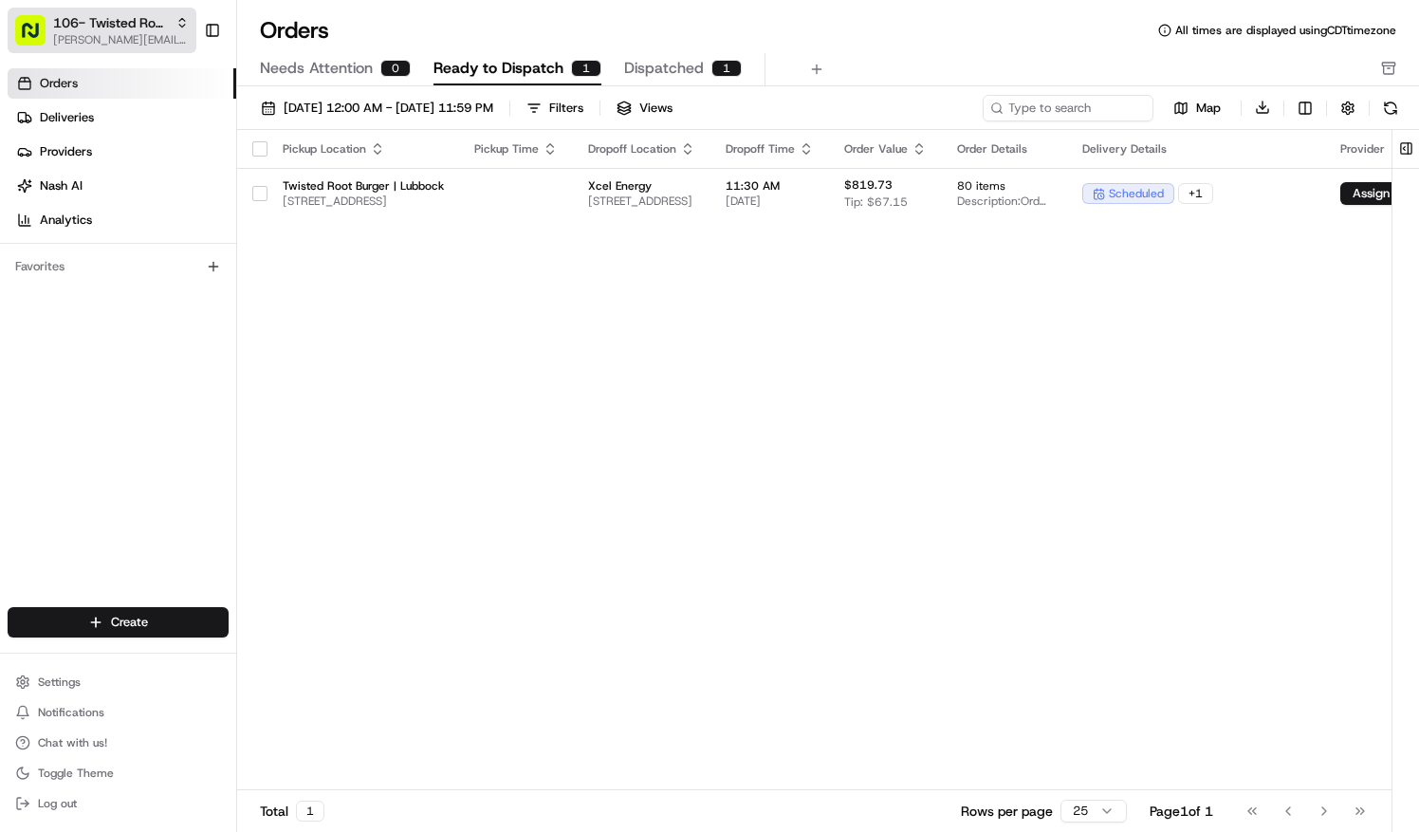
click at [158, 27] on span "106- Twisted Root Burger - Lubbock" at bounding box center [110, 22] width 115 height 19
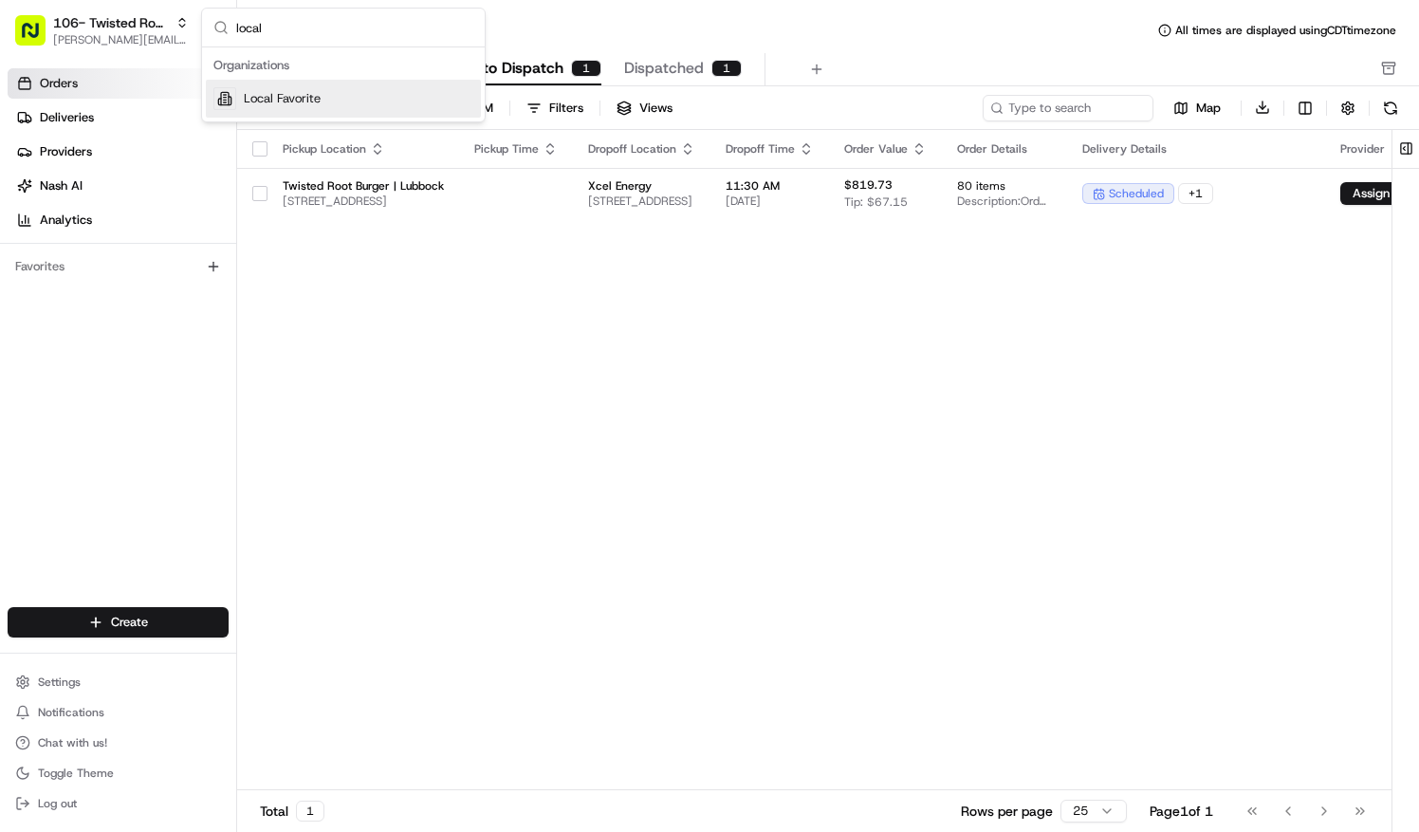
type input "local"
click at [304, 101] on span "Local Favorite" at bounding box center [282, 98] width 77 height 17
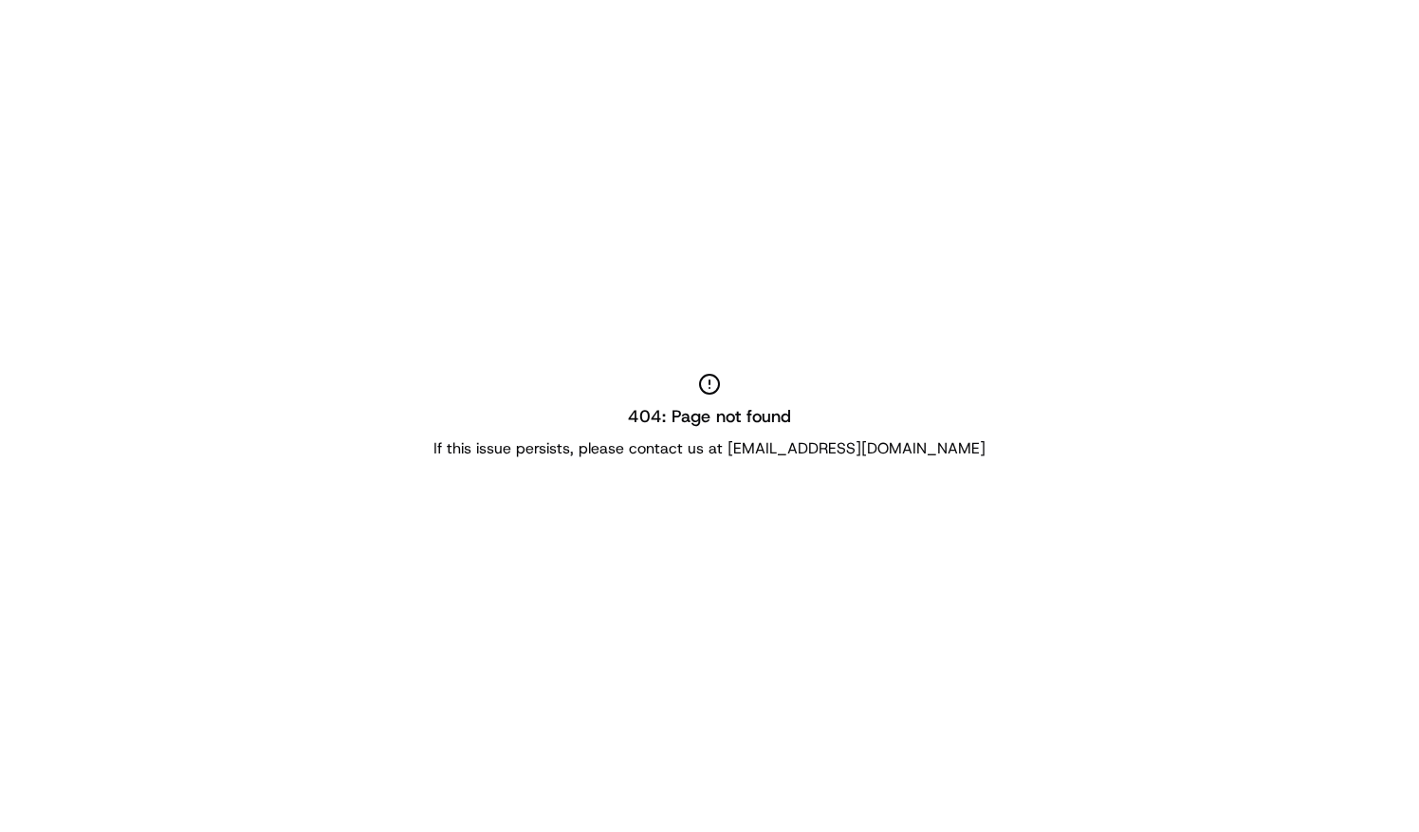
drag, startPoint x: 118, startPoint y: 107, endPoint x: 106, endPoint y: 120, distance: 16.8
click at [107, 120] on div "404: Page not found If this issue persists, please contact us at support@usenas…" at bounding box center [709, 416] width 1419 height 832
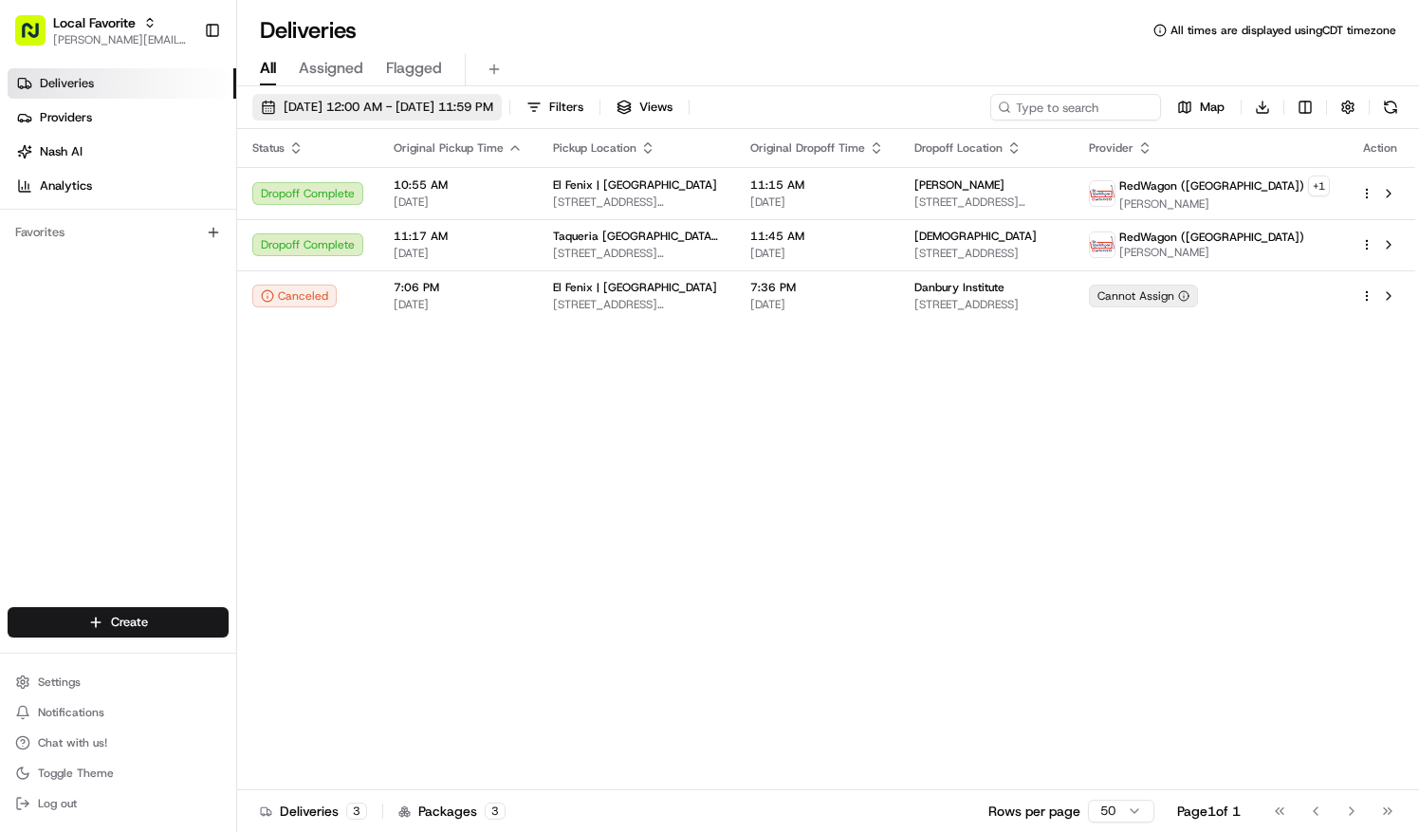
click at [343, 101] on span "06/08/2025 12:00 AM - 06/08/2025 11:59 PM" at bounding box center [389, 107] width 210 height 17
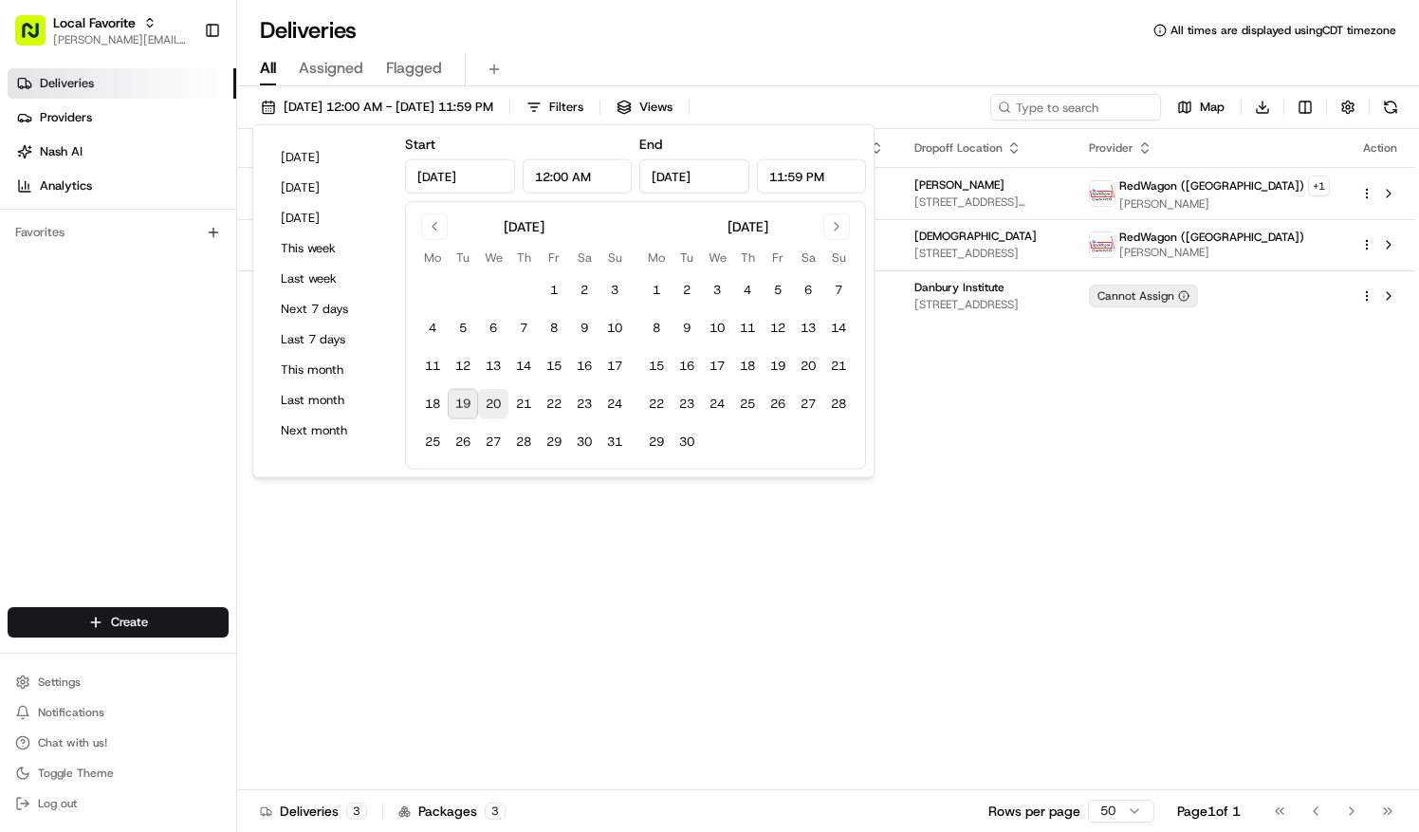
click at [490, 399] on button "20" at bounding box center [493, 404] width 30 height 30
type input "[DATE]"
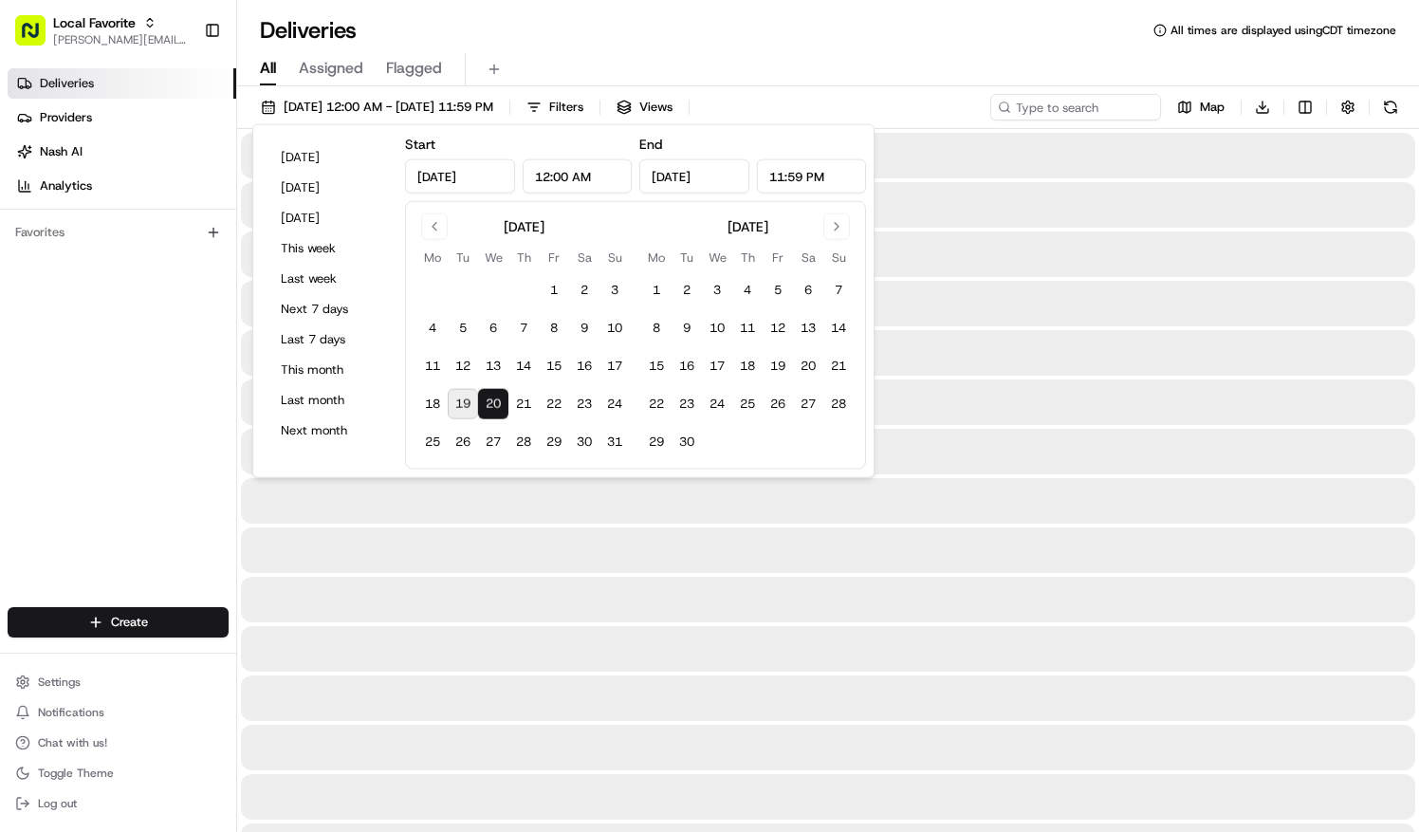
click at [490, 399] on button "20" at bounding box center [493, 404] width 30 height 30
click at [653, 45] on div "Deliveries All times are displayed using CDT timezone" at bounding box center [828, 30] width 1182 height 30
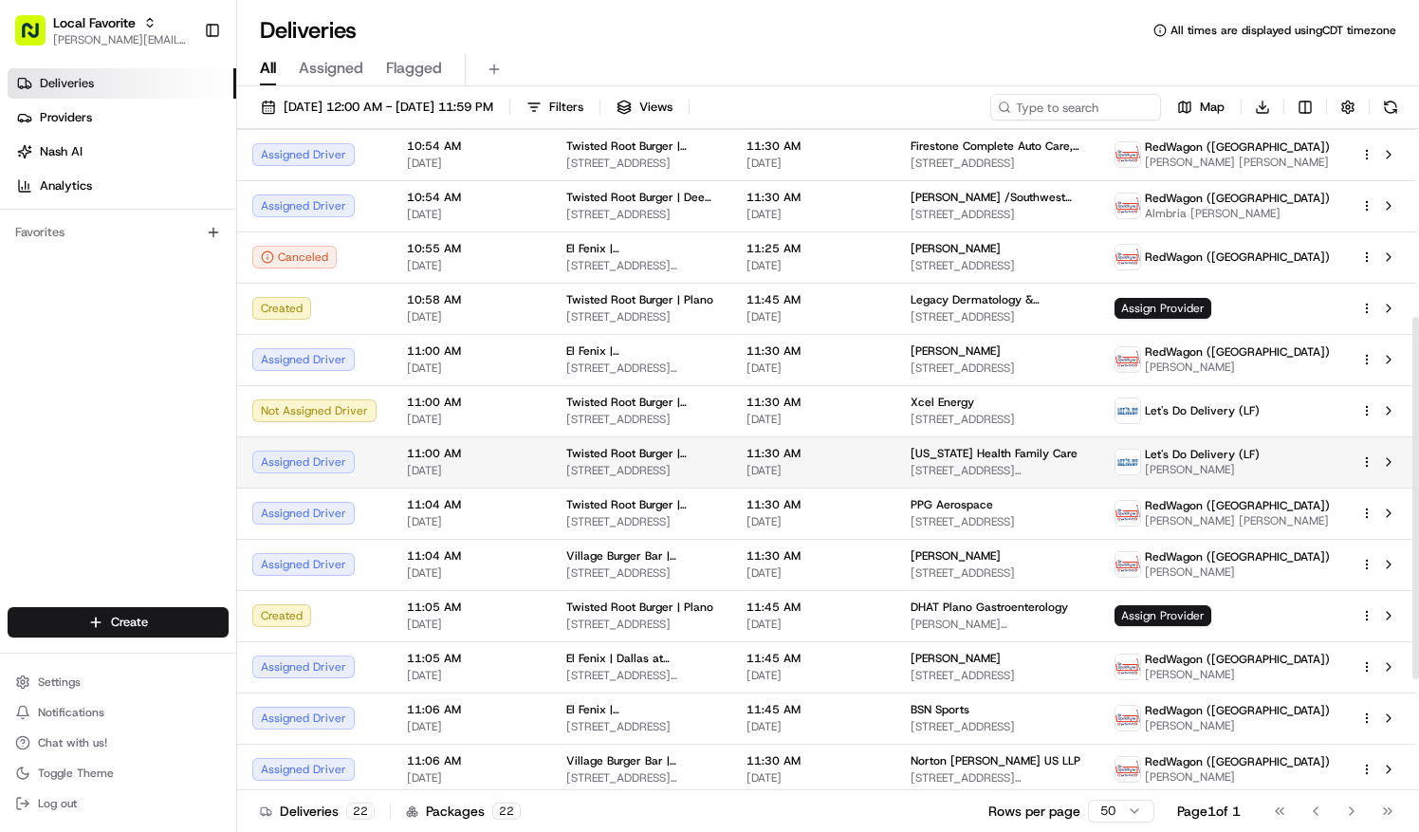
scroll to position [190, 0]
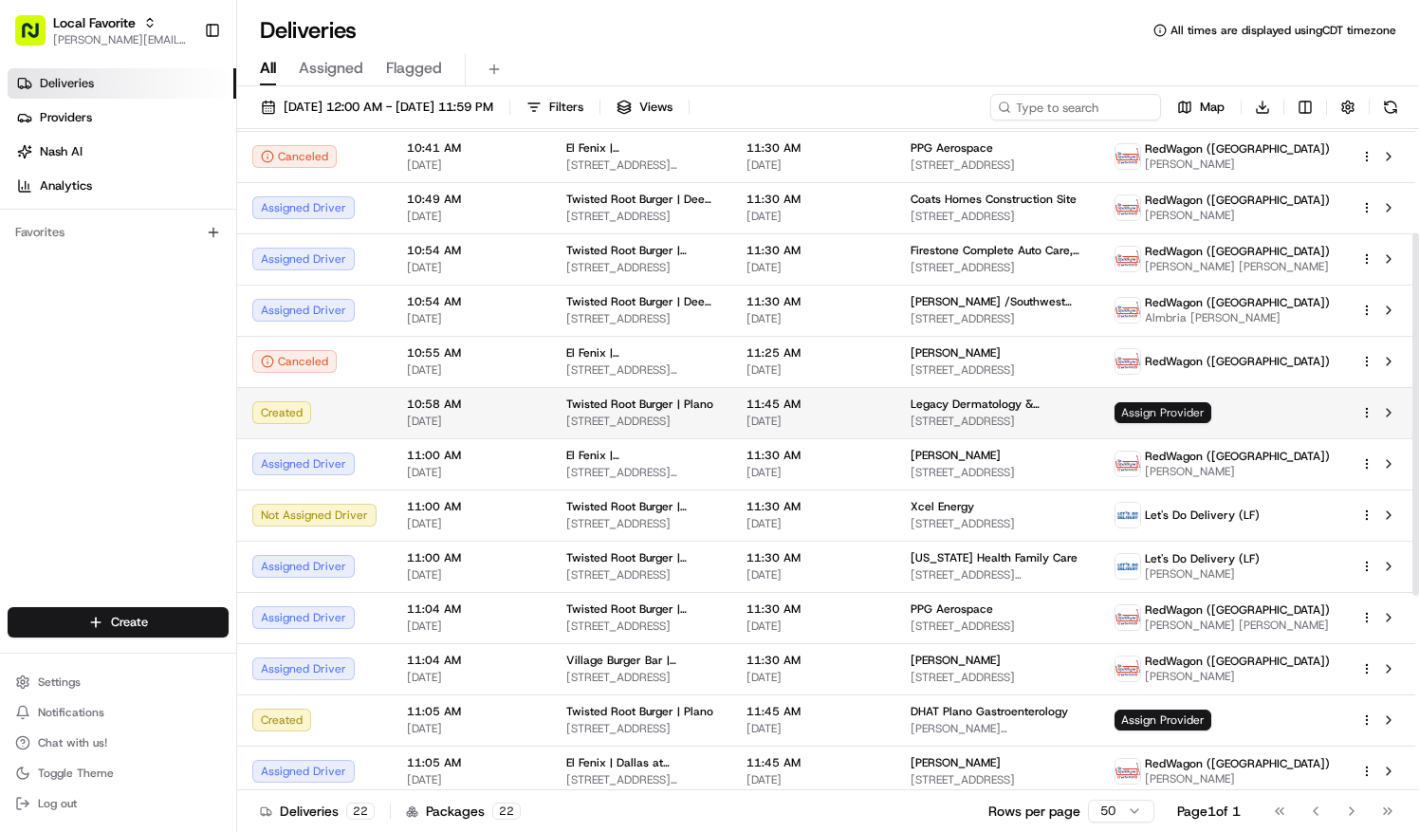
click at [1197, 421] on span "Assign Provider" at bounding box center [1162, 412] width 97 height 21
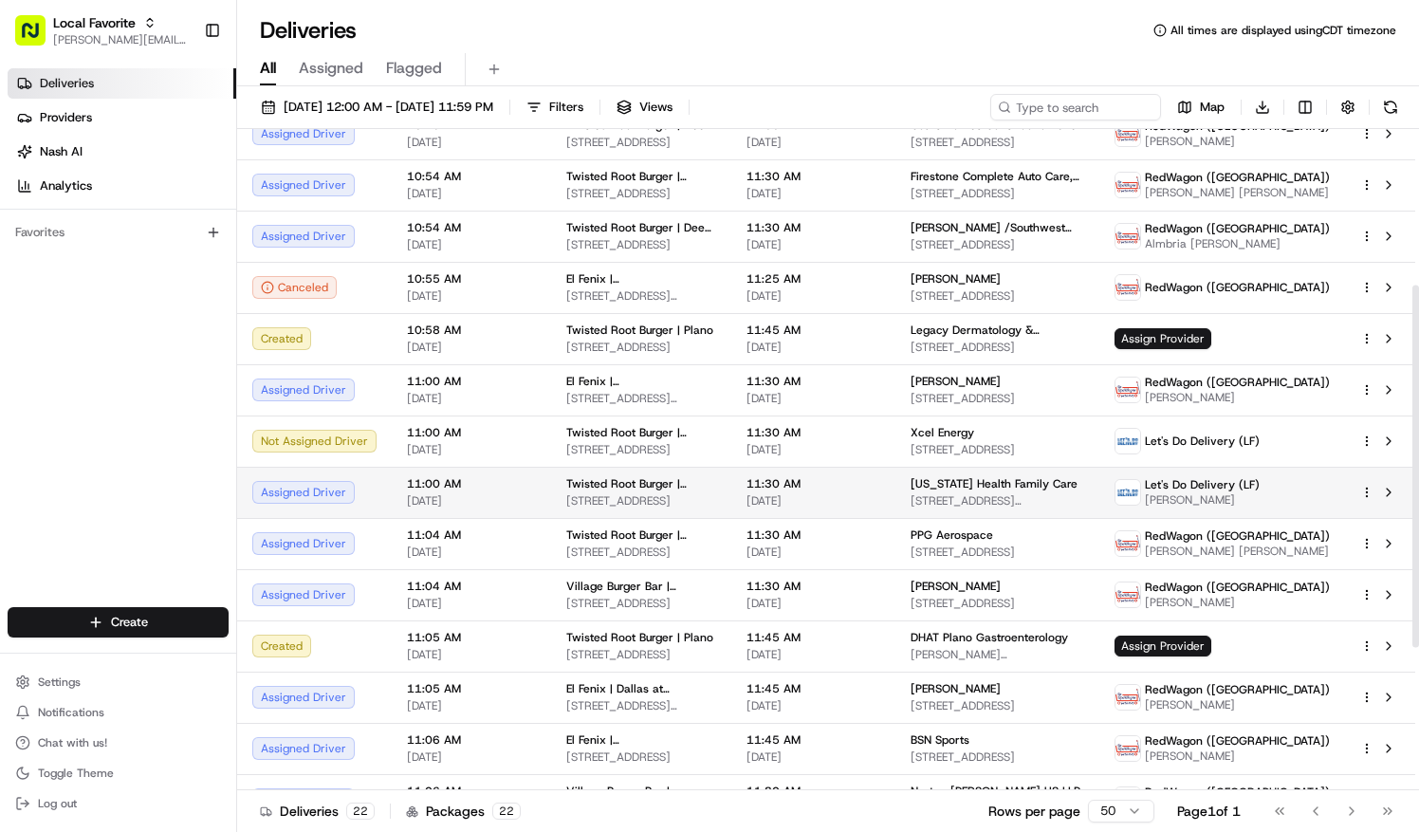
scroll to position [285, 0]
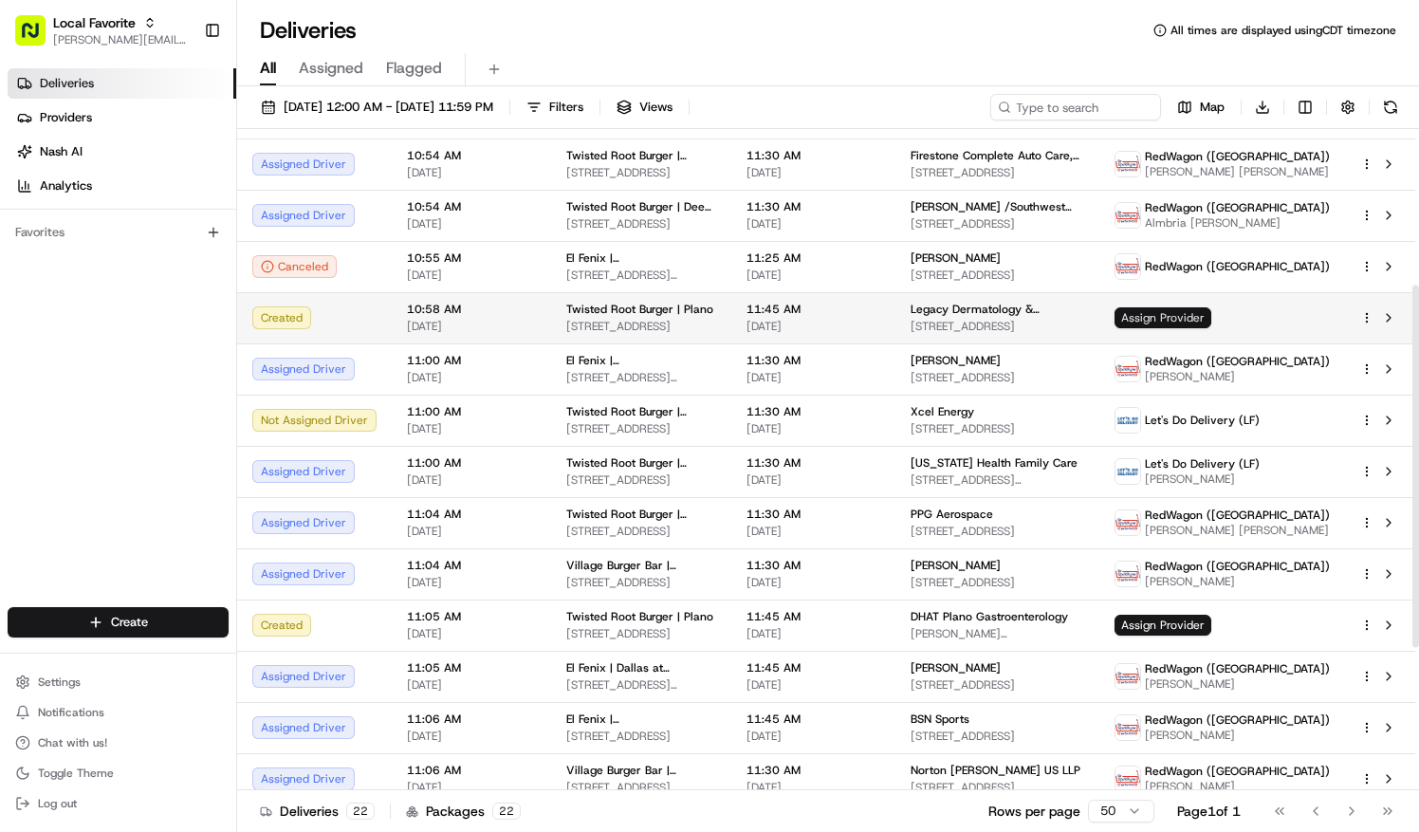
click at [1197, 328] on span "Assign Provider" at bounding box center [1162, 317] width 97 height 21
click at [554, 327] on td "Twisted Root Burger | Plano 1212 14th St, Plano, TX 75074, USA" at bounding box center [641, 317] width 180 height 51
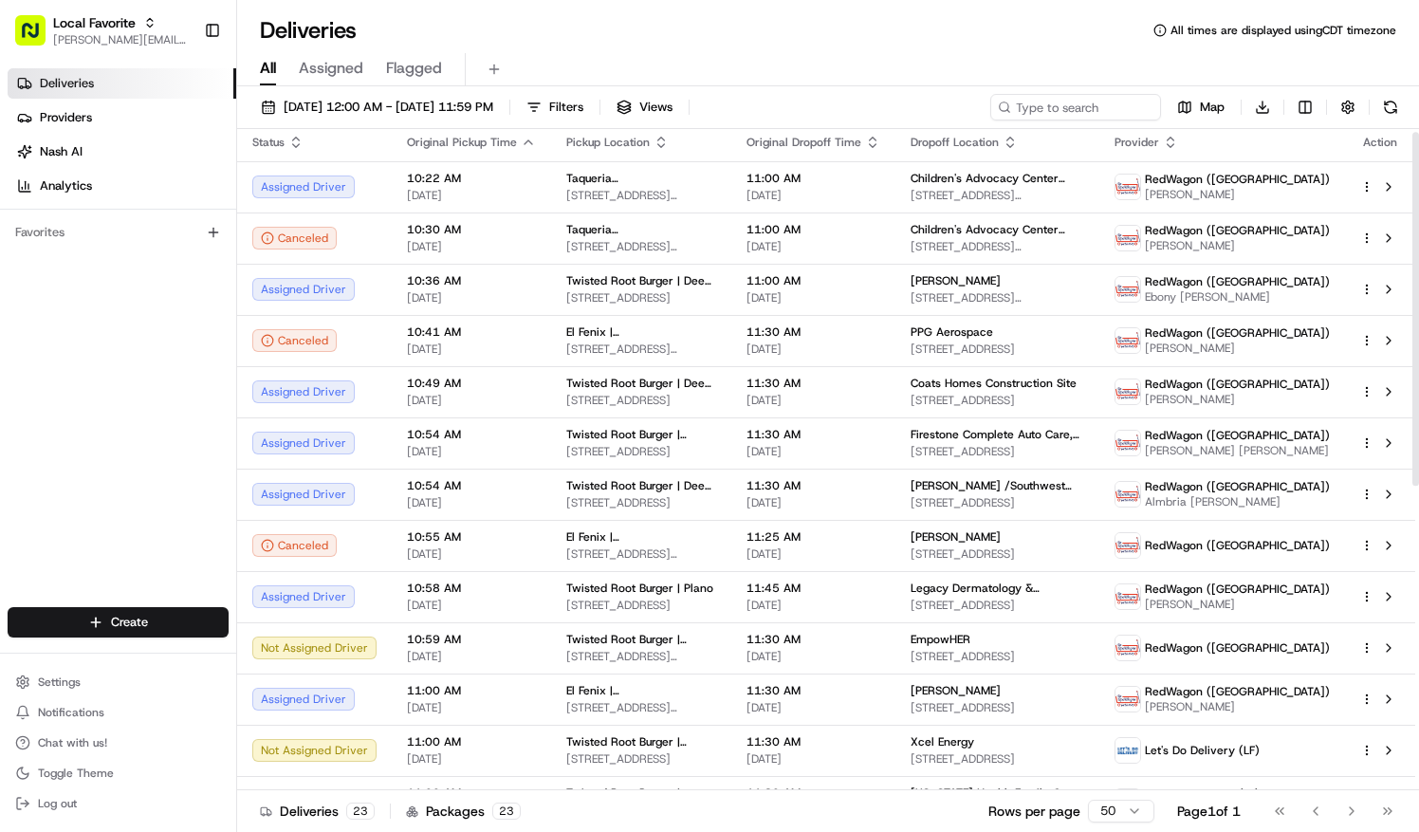
scroll to position [0, 0]
